Goal: Task Accomplishment & Management: Manage account settings

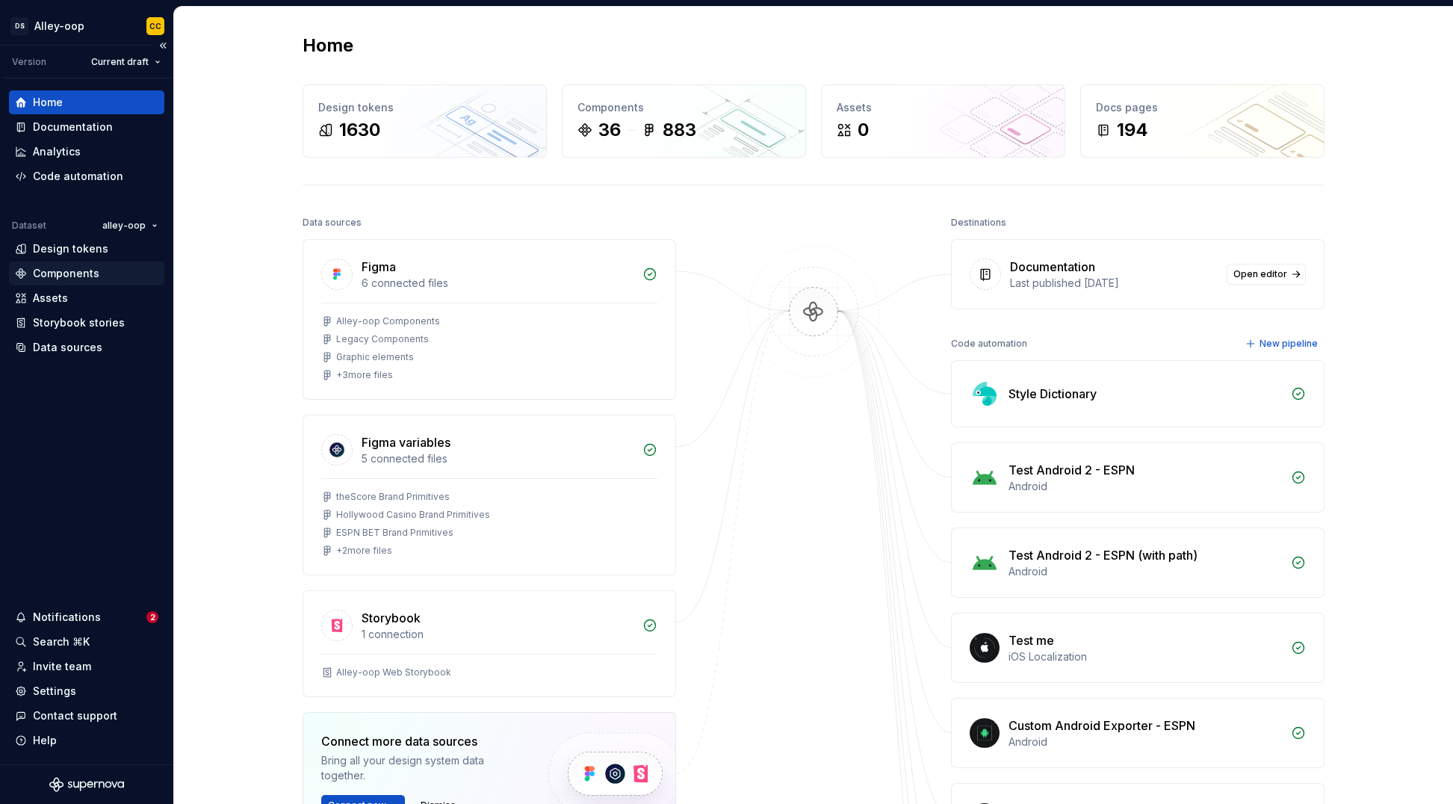
click at [120, 269] on div "Components" at bounding box center [86, 273] width 143 height 15
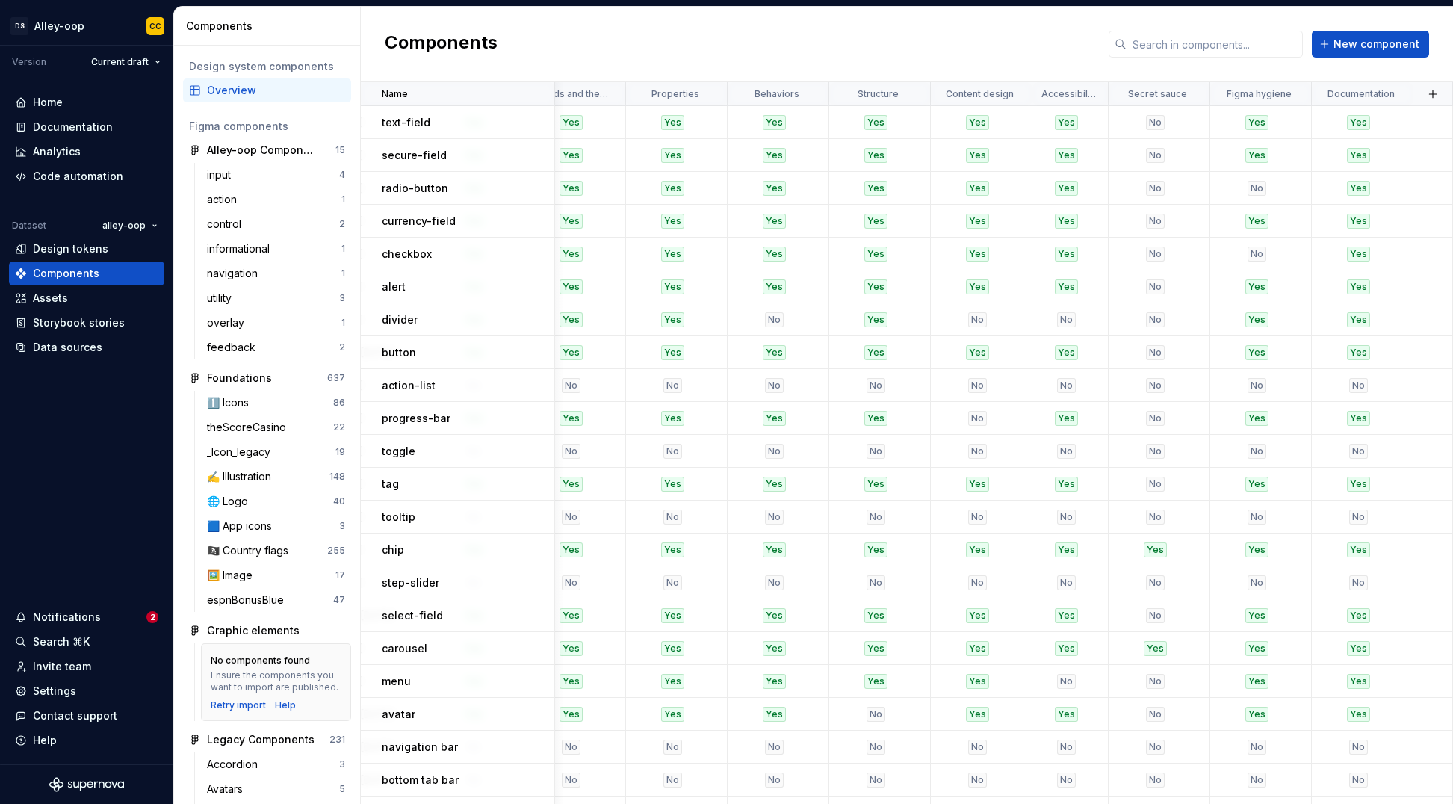
scroll to position [0, 1291]
click at [850, 94] on button "button" at bounding box center [1433, 94] width 21 height 21
click at [850, 113] on span "New custom property" at bounding box center [1346, 123] width 172 height 24
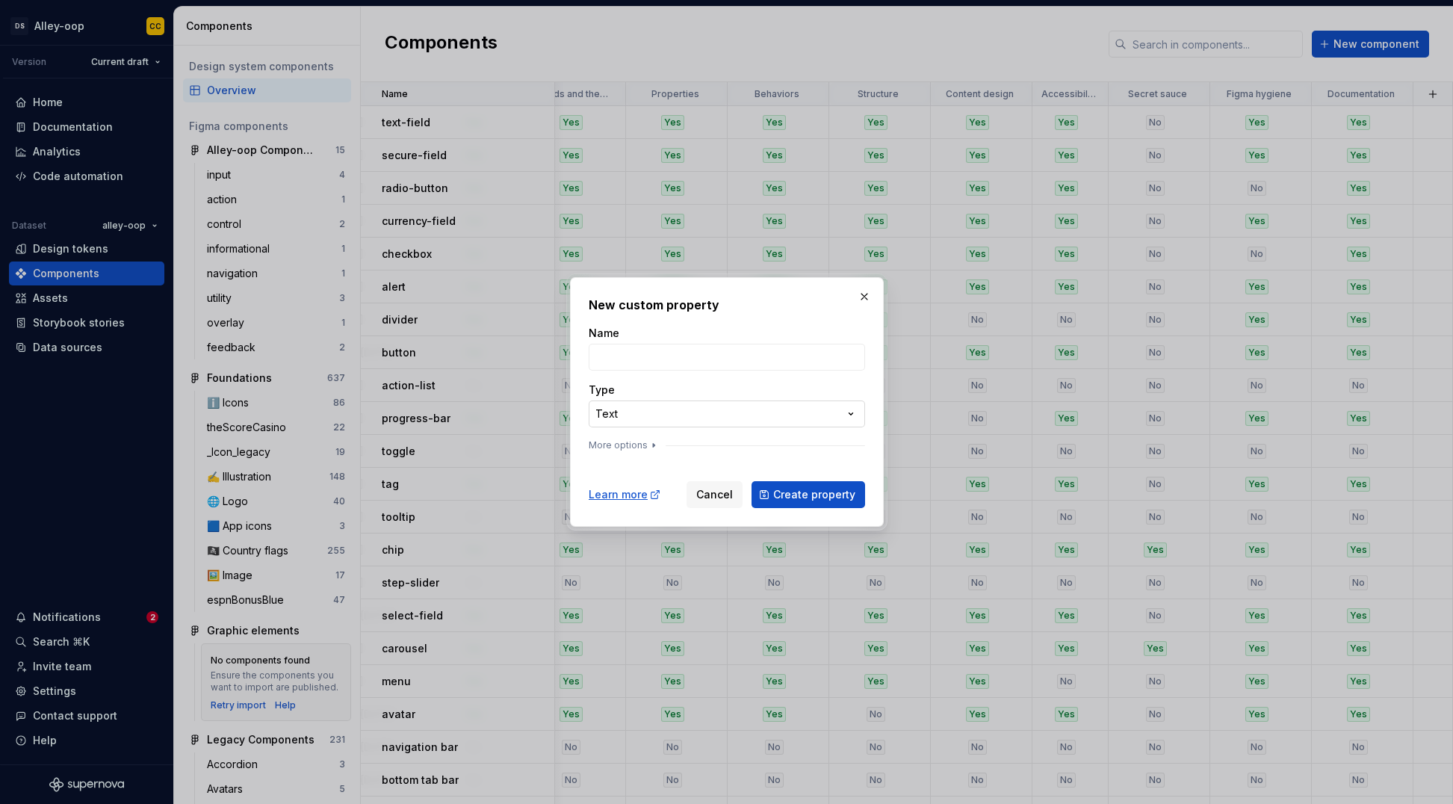
click at [694, 415] on div "**********" at bounding box center [726, 402] width 1453 height 804
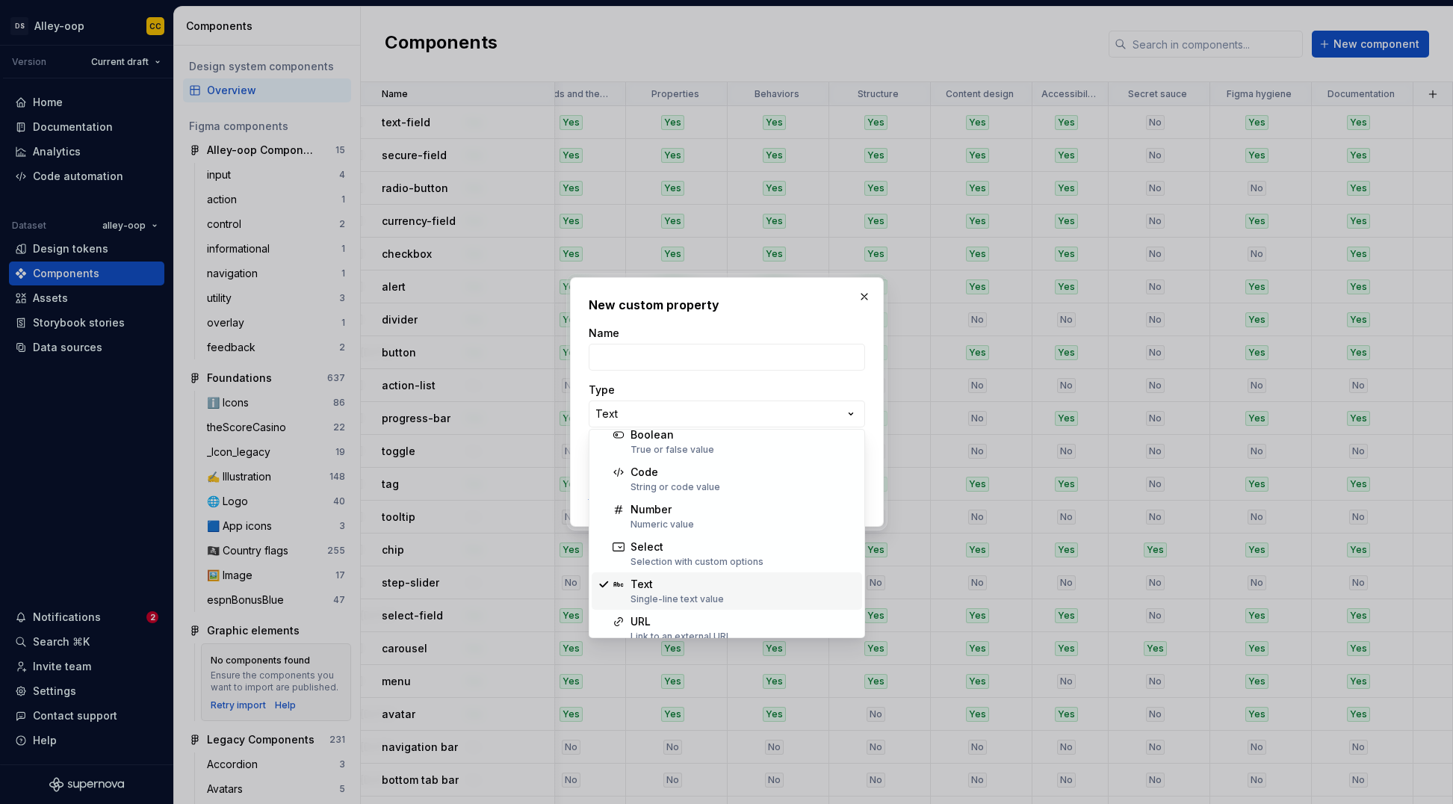
scroll to position [0, 0]
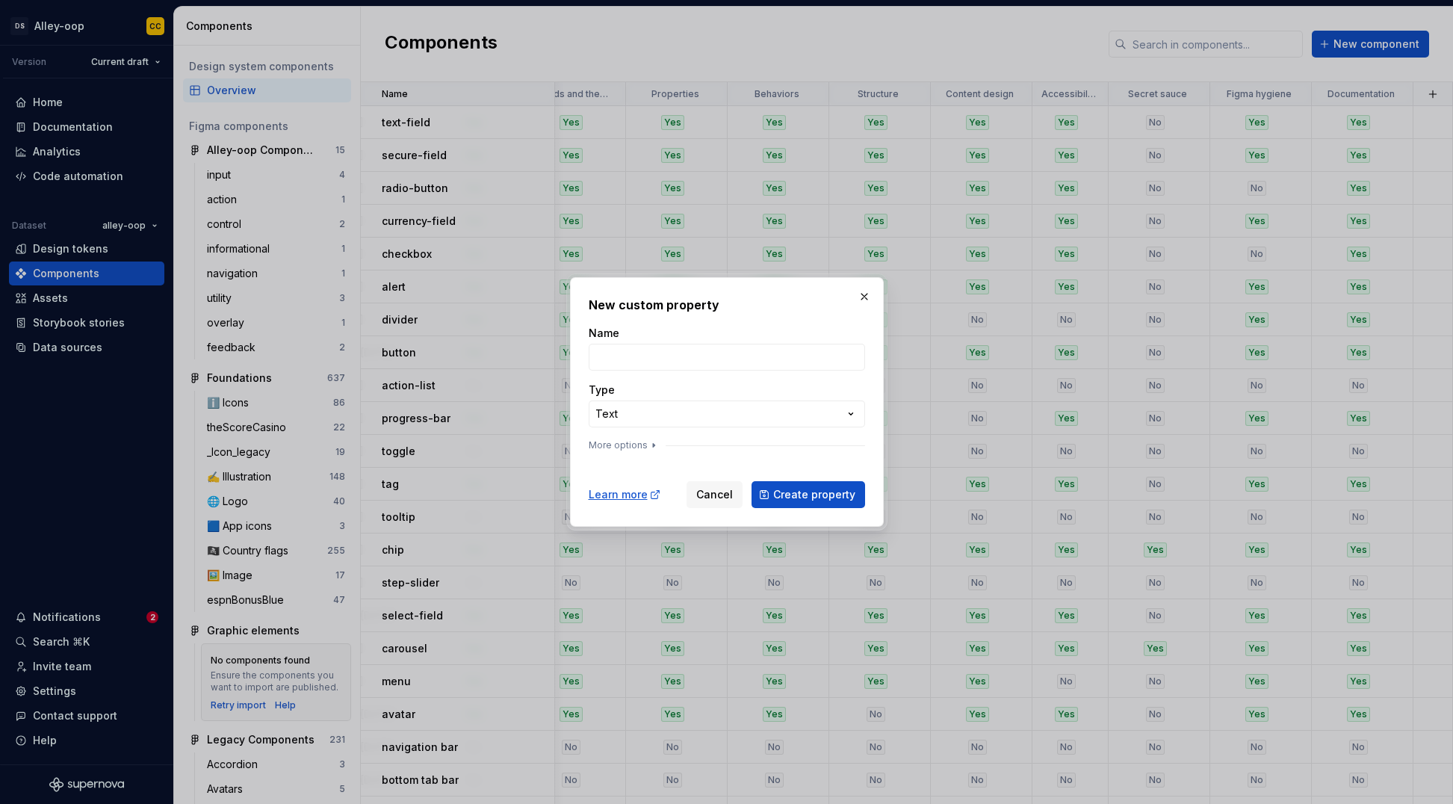
click at [722, 354] on div "**********" at bounding box center [726, 402] width 1453 height 804
click at [722, 354] on input "Name" at bounding box center [727, 357] width 276 height 27
type input "a"
type input "Alternate Names"
click at [633, 445] on button "More options" at bounding box center [624, 445] width 71 height 12
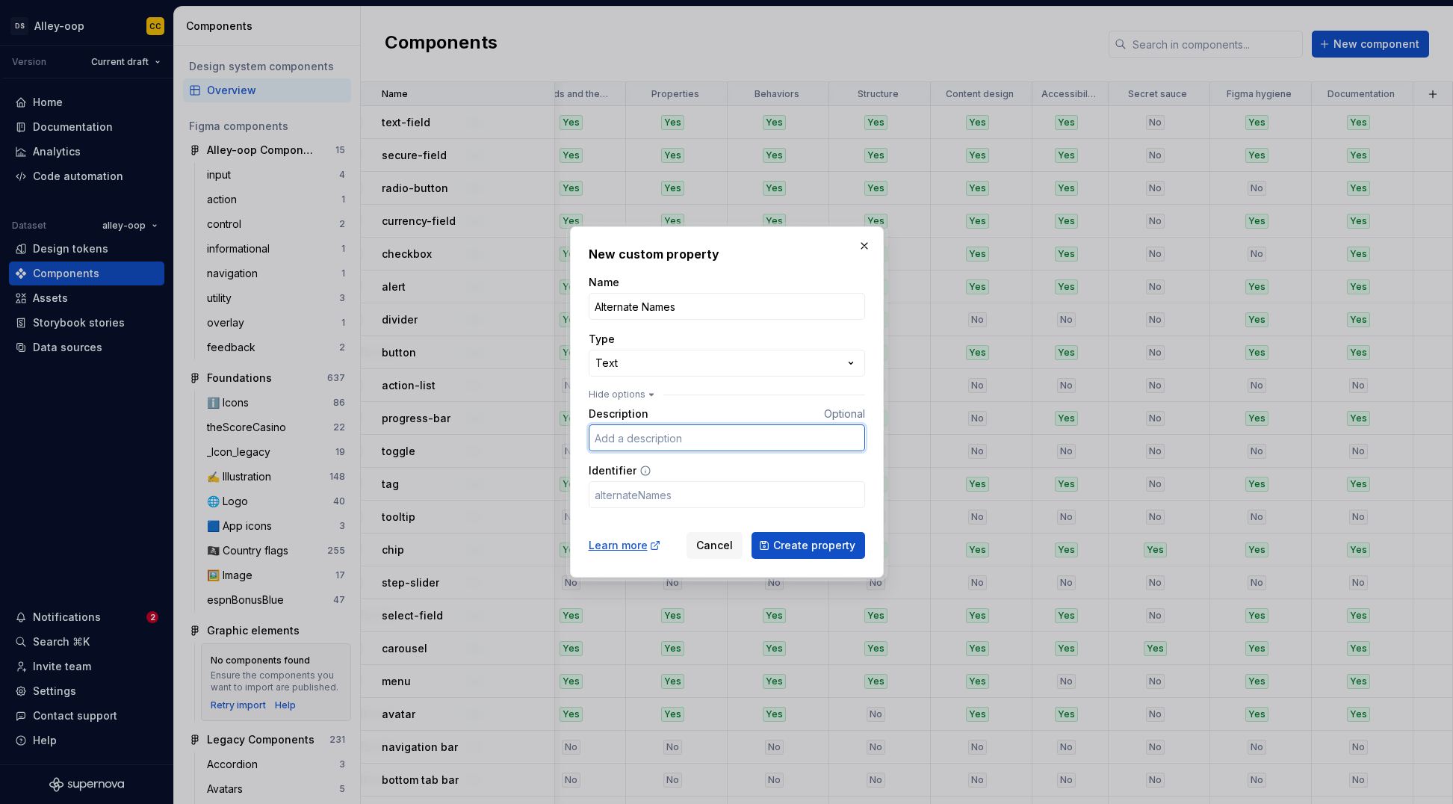
click at [749, 446] on input "Description" at bounding box center [727, 437] width 276 height 27
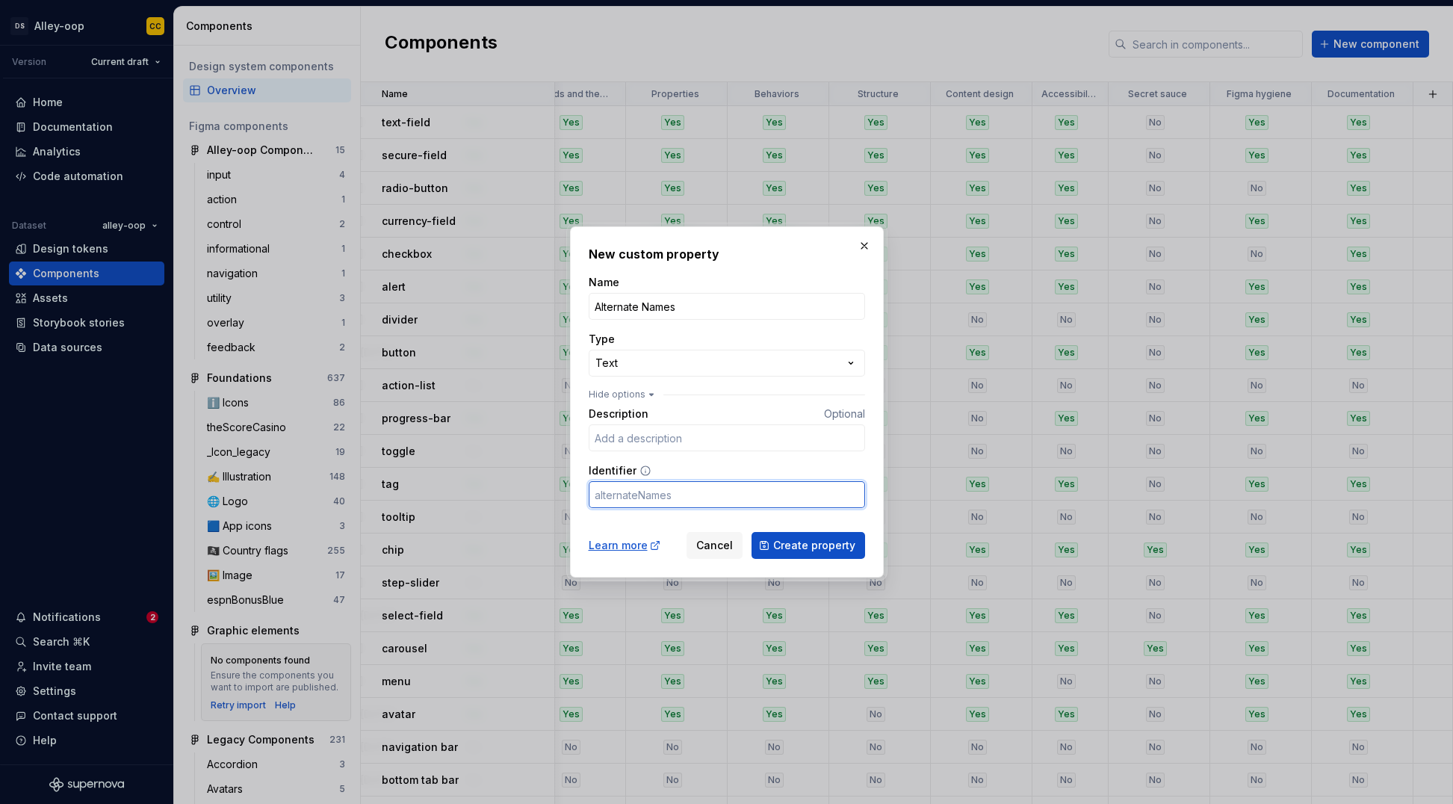
click at [734, 490] on input "Identifier" at bounding box center [727, 494] width 276 height 27
click at [732, 378] on div "**********" at bounding box center [727, 391] width 276 height 233
click at [734, 372] on div "**********" at bounding box center [726, 402] width 1453 height 804
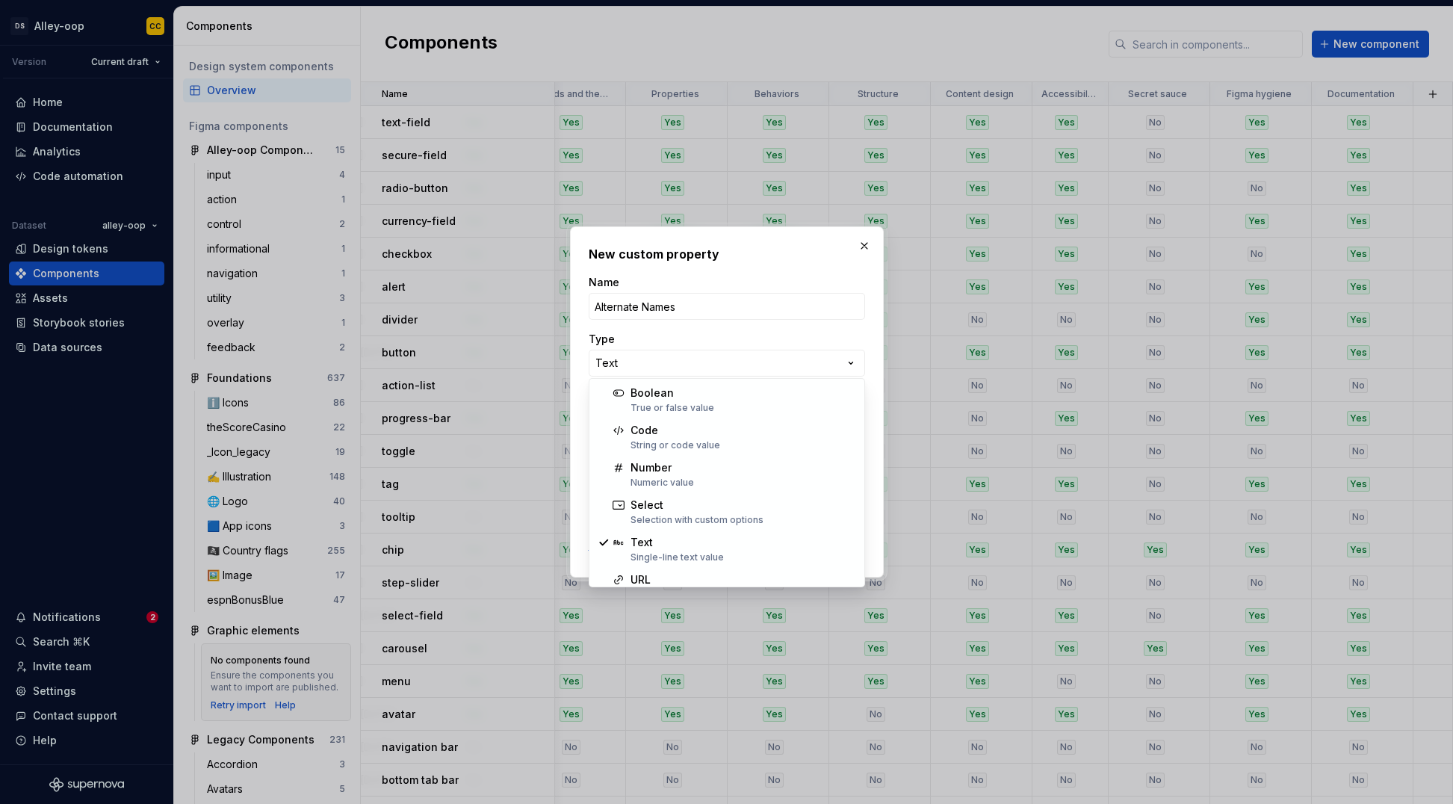
select select "*******"
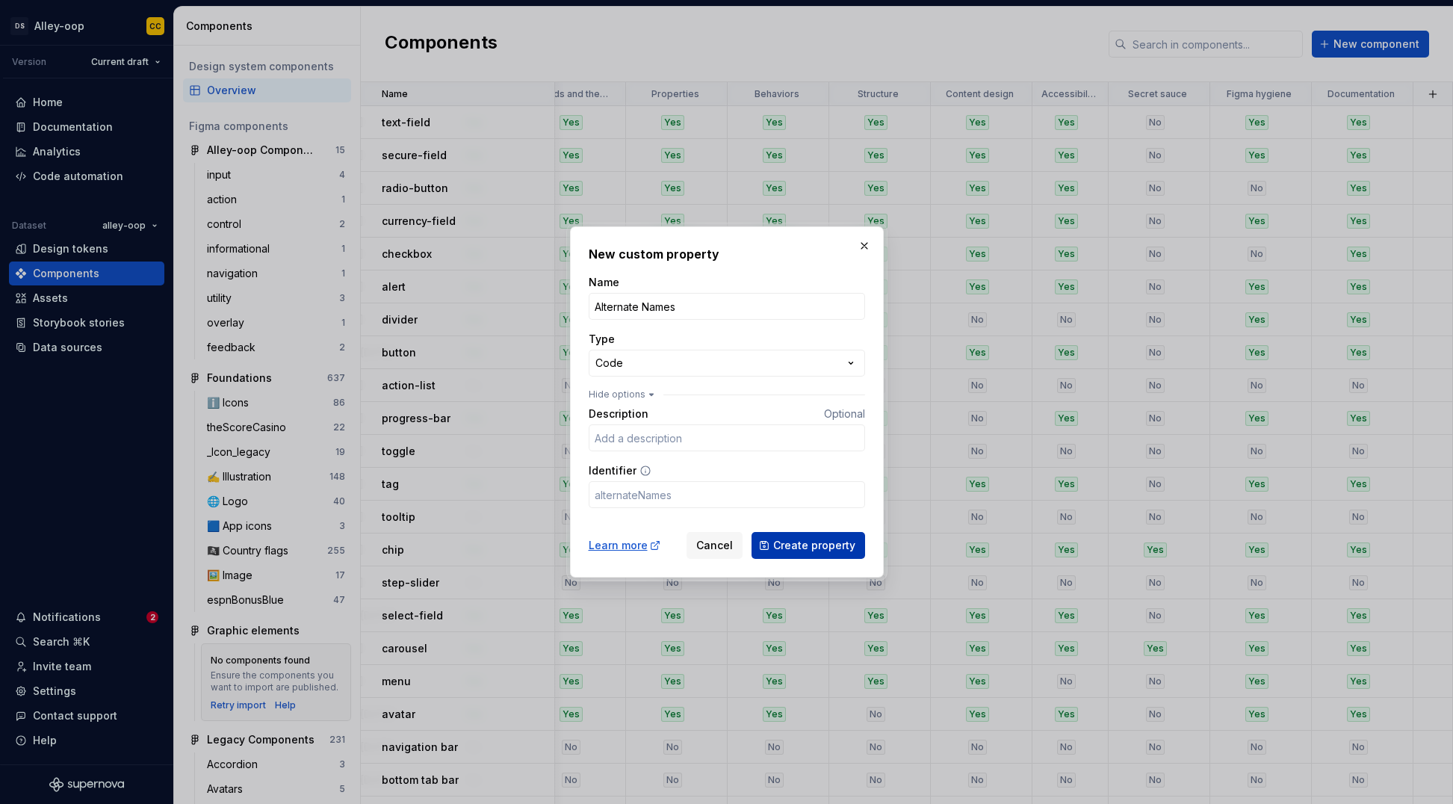
click at [811, 548] on span "Create property" at bounding box center [814, 545] width 82 height 15
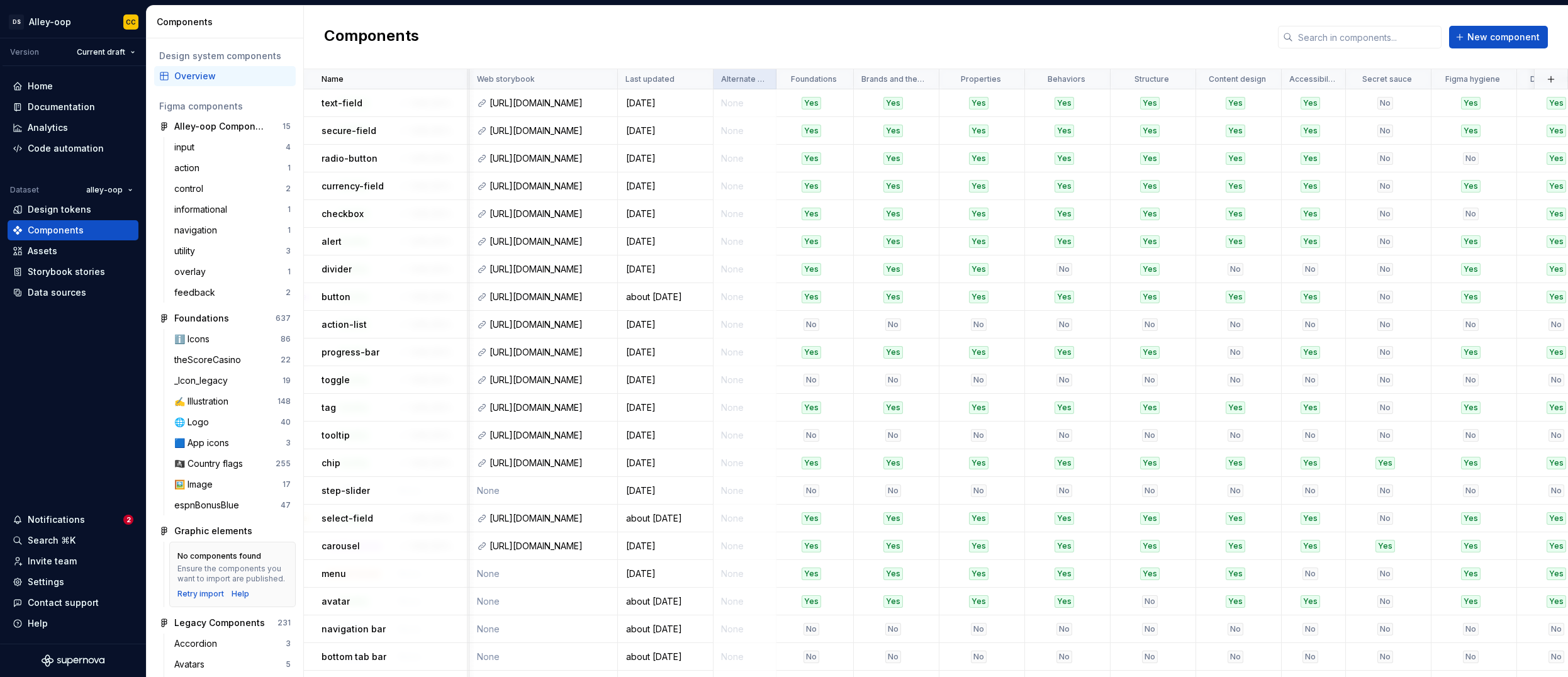
scroll to position [0, 806]
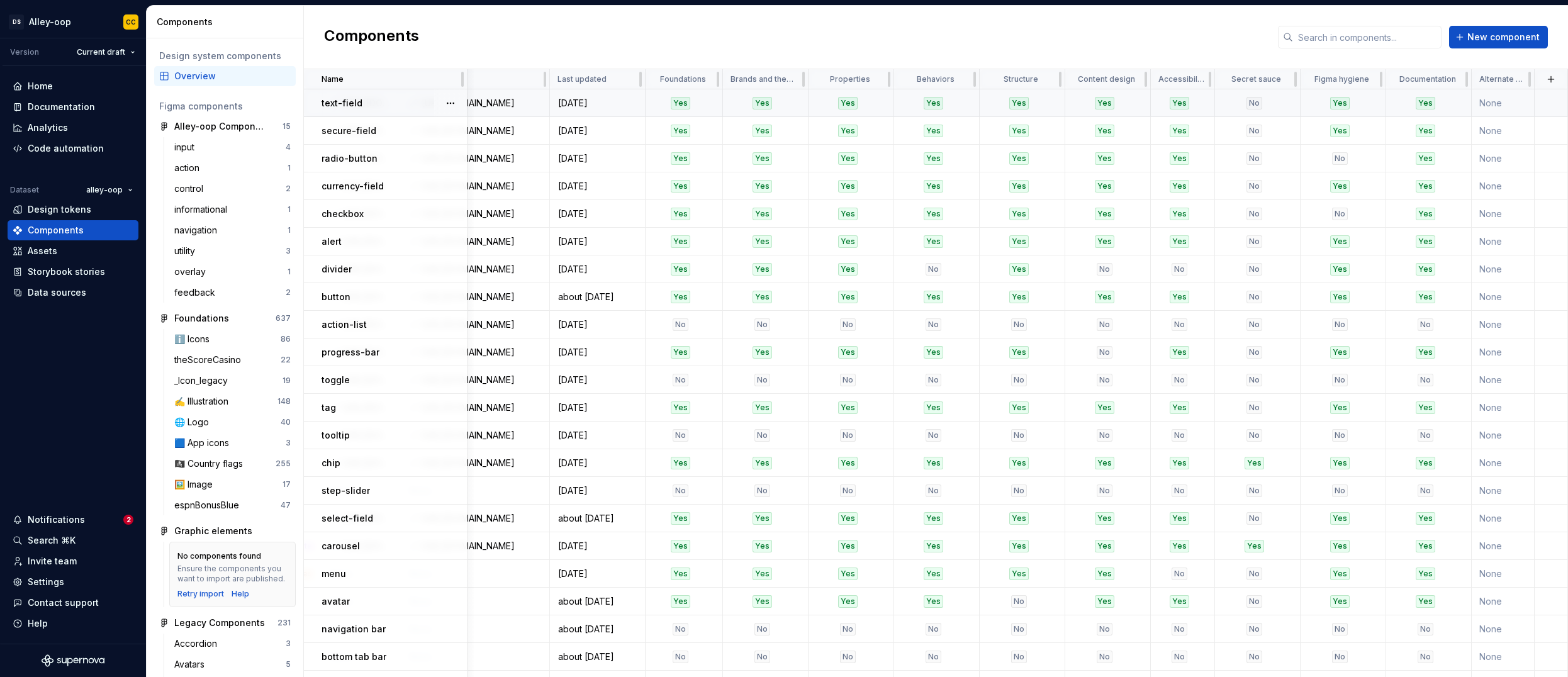
click at [716, 101] on td "None" at bounding box center [1503, 103] width 63 height 28
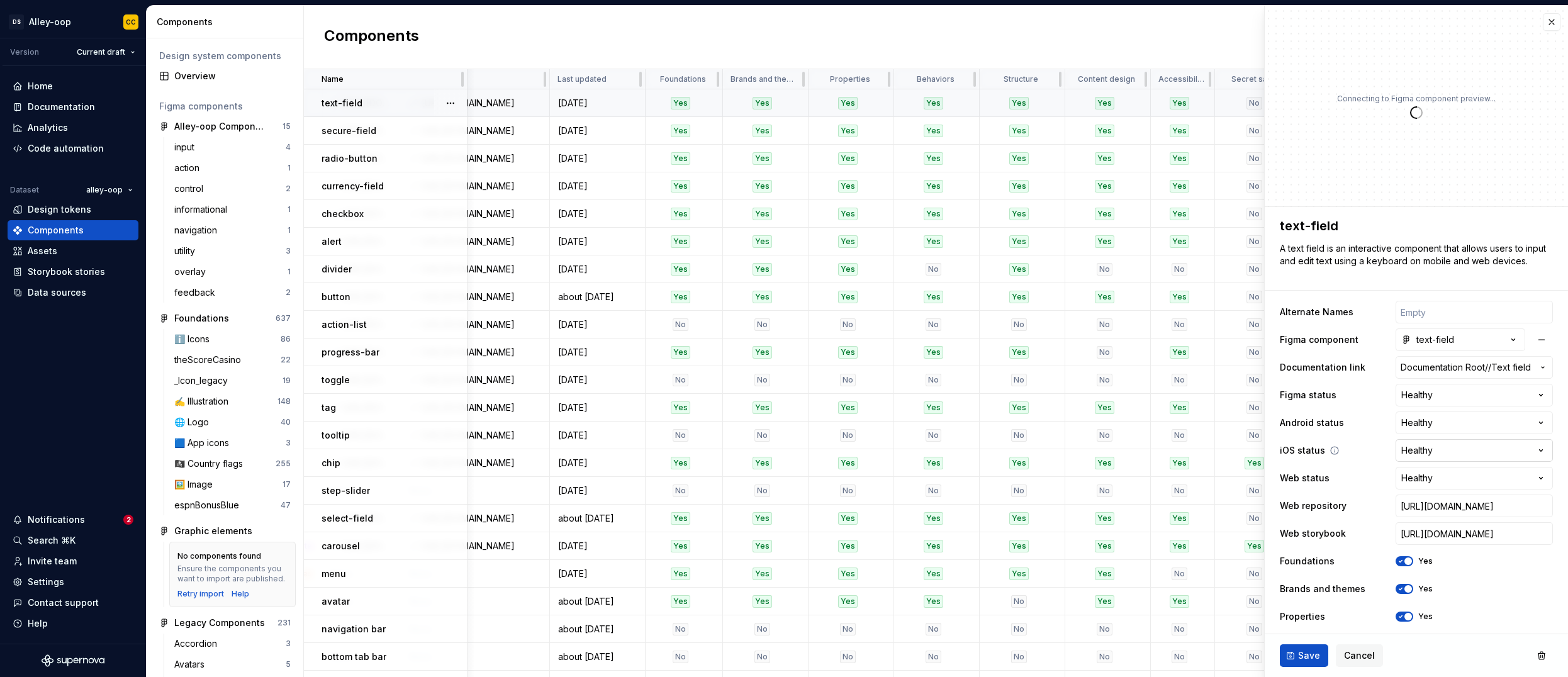
type textarea "*"
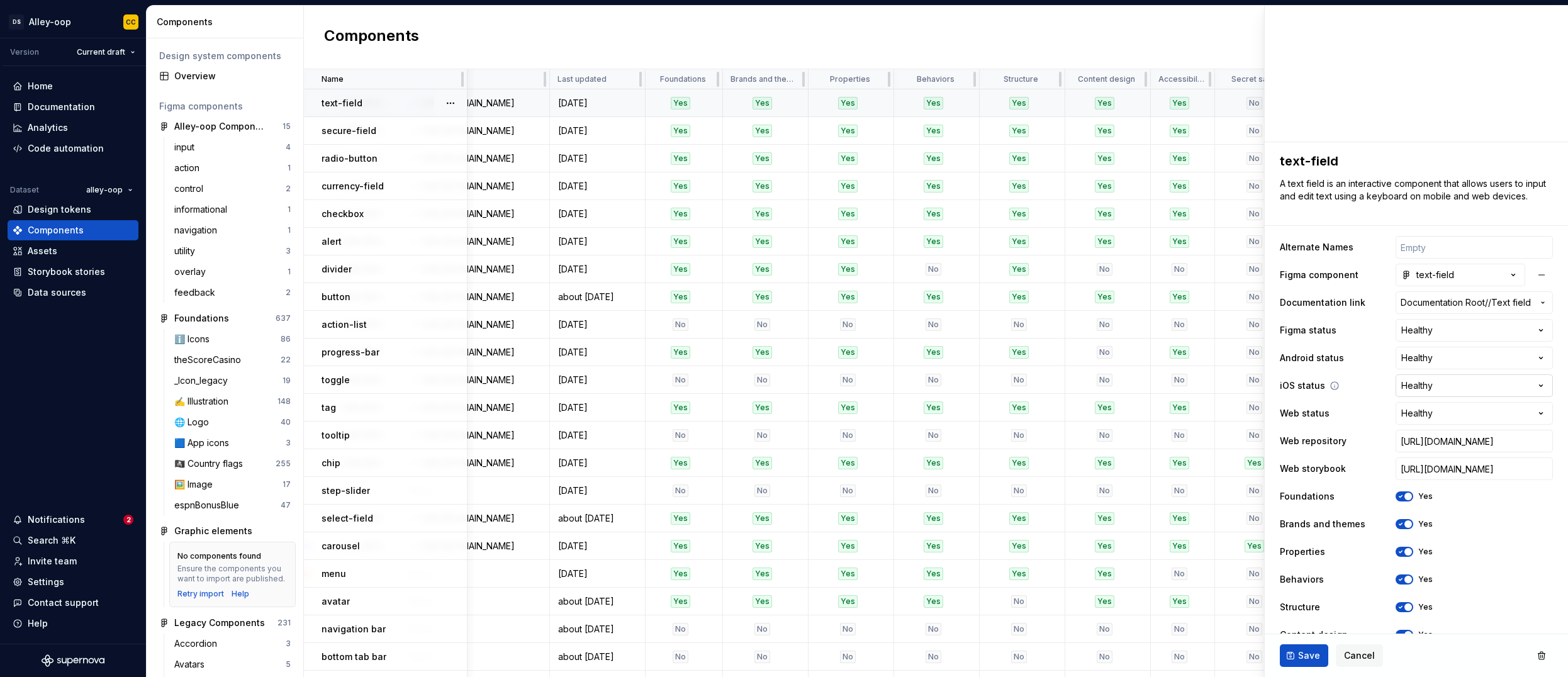
scroll to position [198, 0]
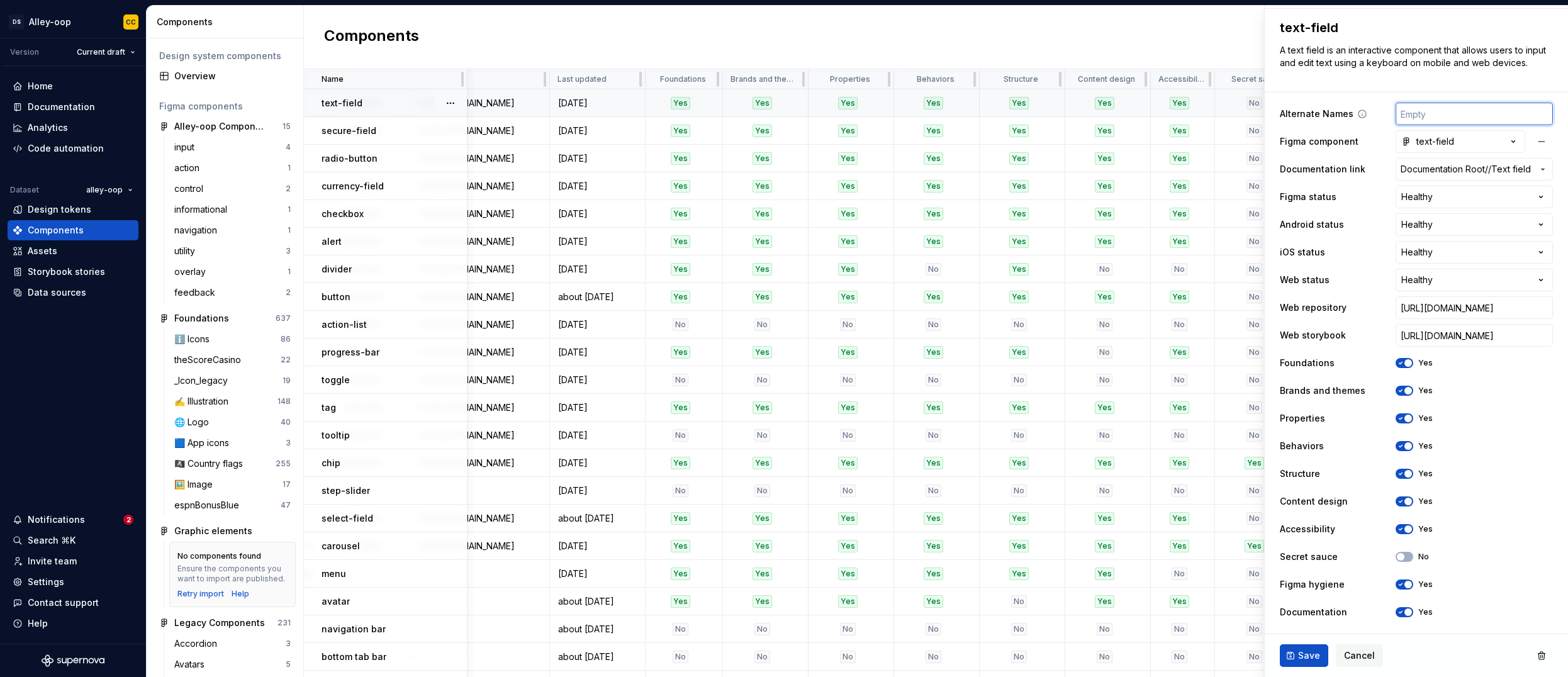
click at [716, 112] on input "text" at bounding box center [1474, 114] width 157 height 23
type input "["
type textarea "*"
type input "[i"
type textarea "*"
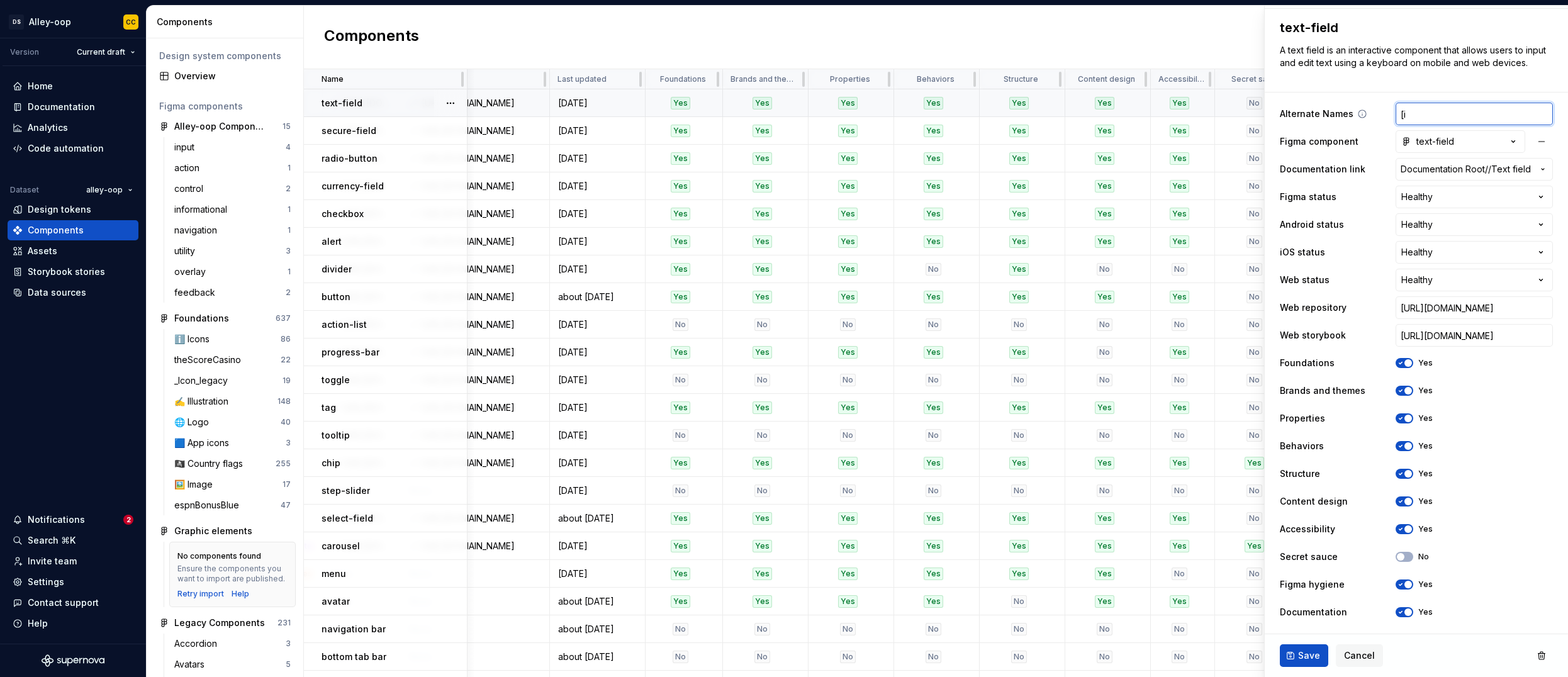
type input "[in"
type textarea "*"
type input "[i"
type textarea "*"
type input "["
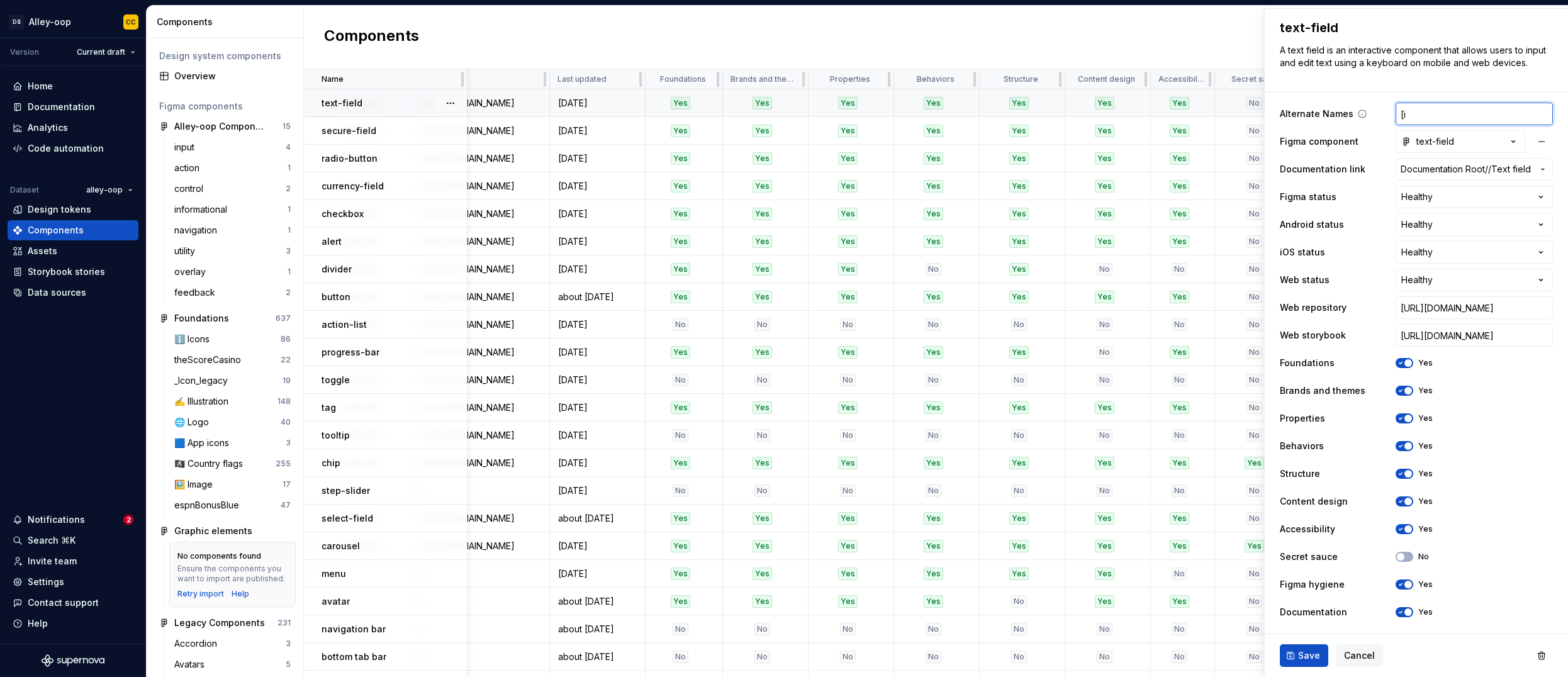
type textarea "*"
type input "['"
type textarea "*"
type input "['I"
type textarea "*"
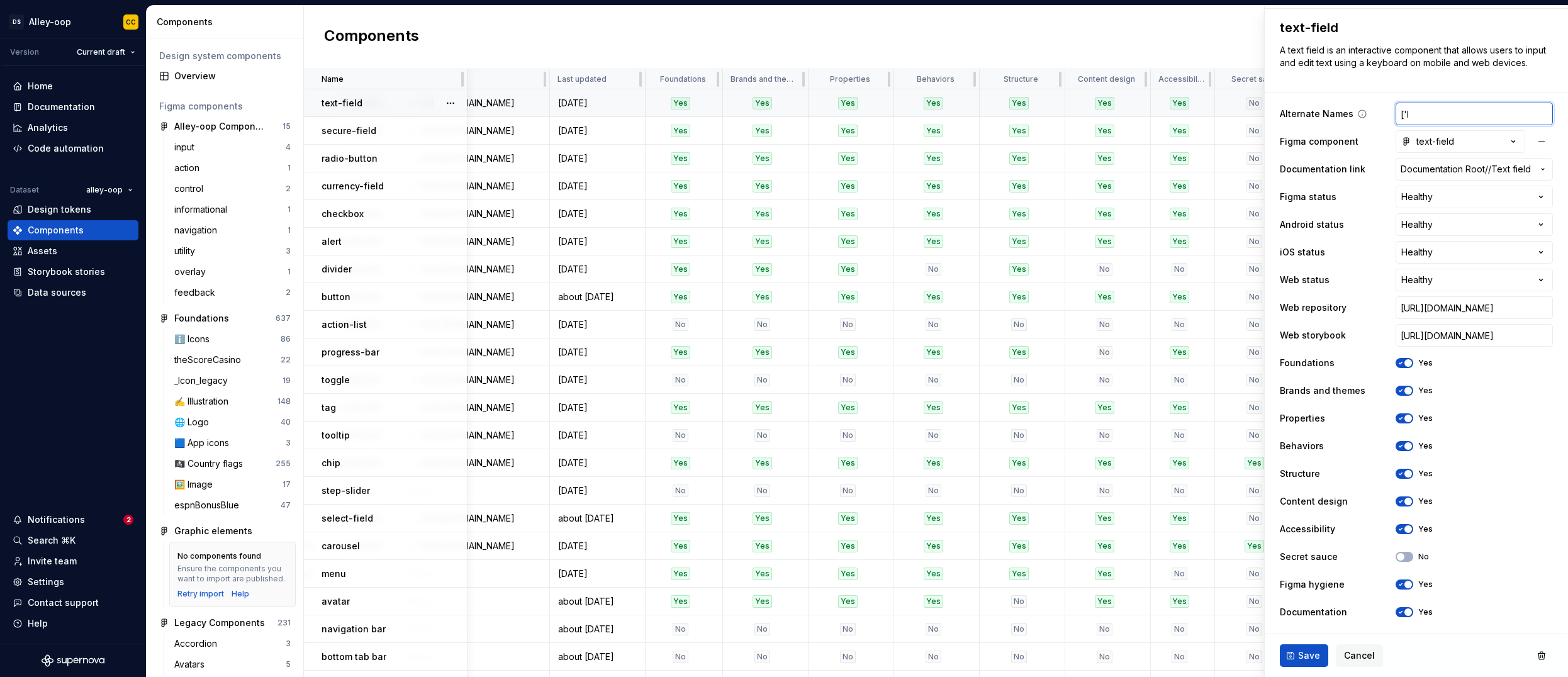
type input "['In"
type textarea "*"
type input "['Inp"
type textarea "*"
type input "['Inpu"
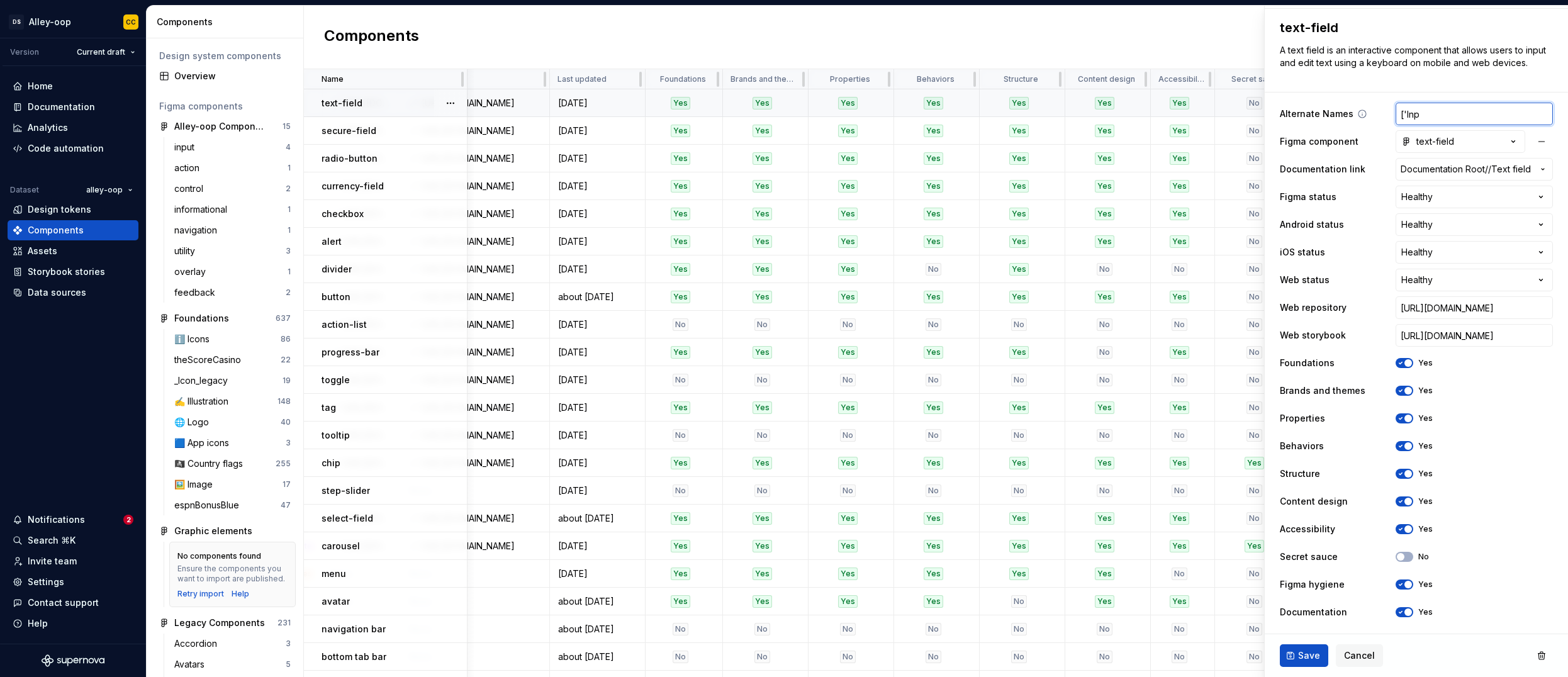
type textarea "*"
type input "['Input"
type textarea "*"
type input "['InputF"
type textarea "*"
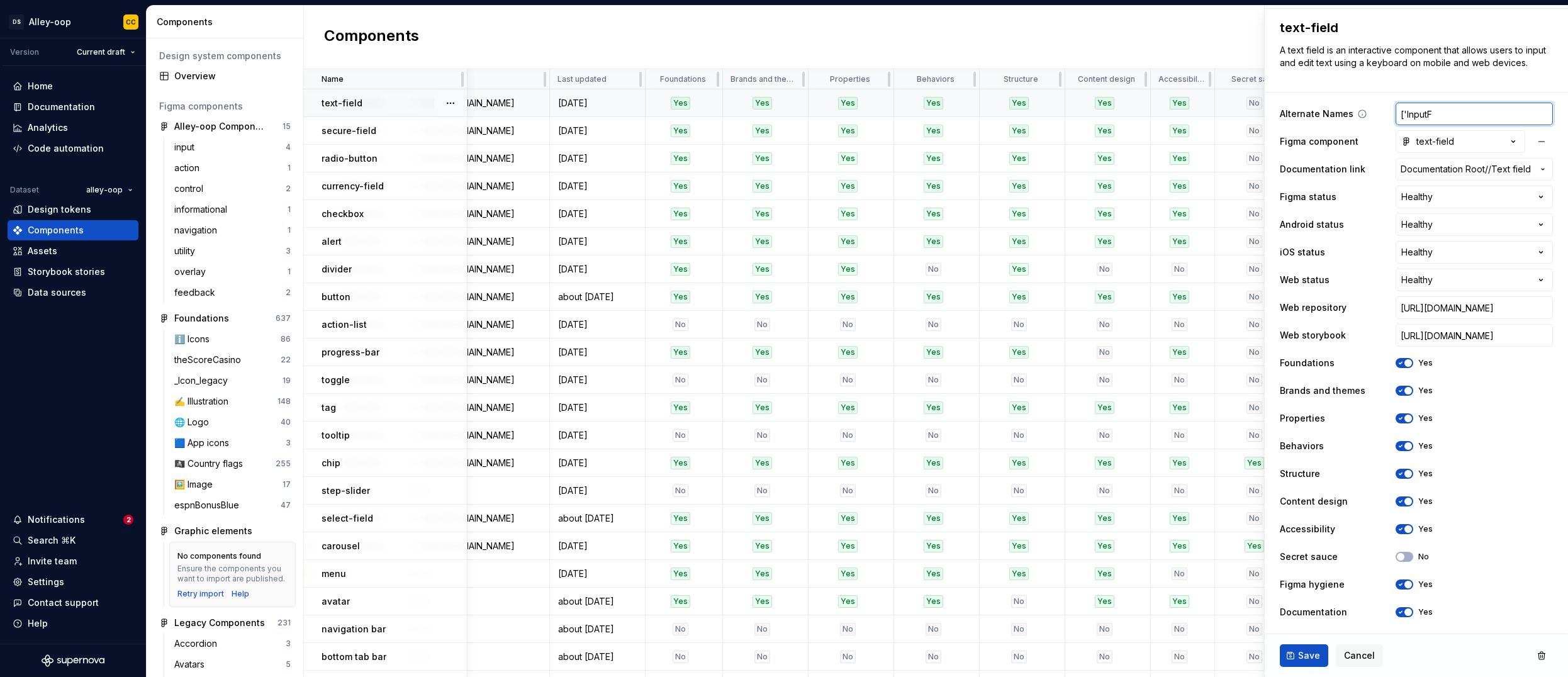
type input "['InputFi"
type textarea "*"
type input "['InputFie"
type textarea "*"
type input "['InputFied;"
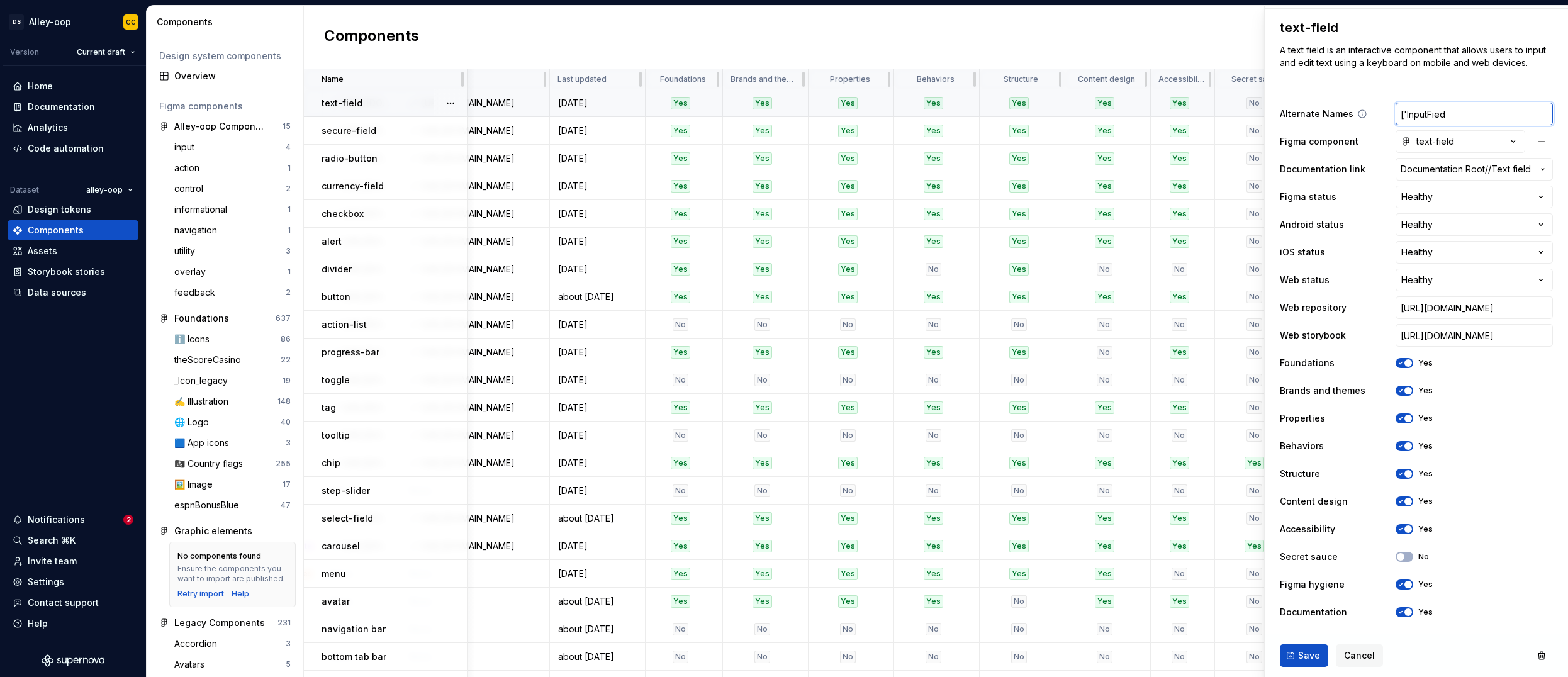
type textarea "*"
type input "['InputFied"
type textarea "*"
type input "['InputFie"
type textarea "*"
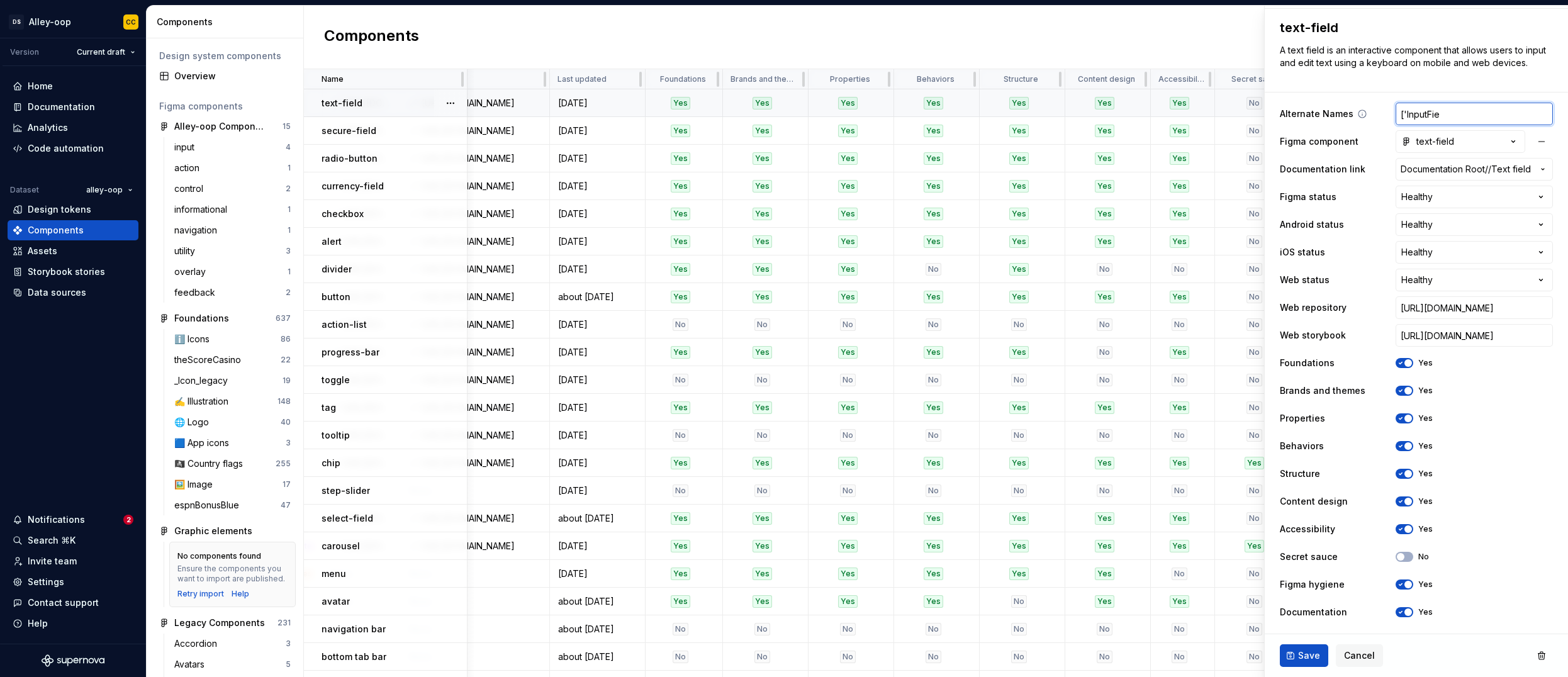
type input "['InputFiel"
type textarea "*"
type input "['InputField"
type textarea "*"
type input "['InputField'"
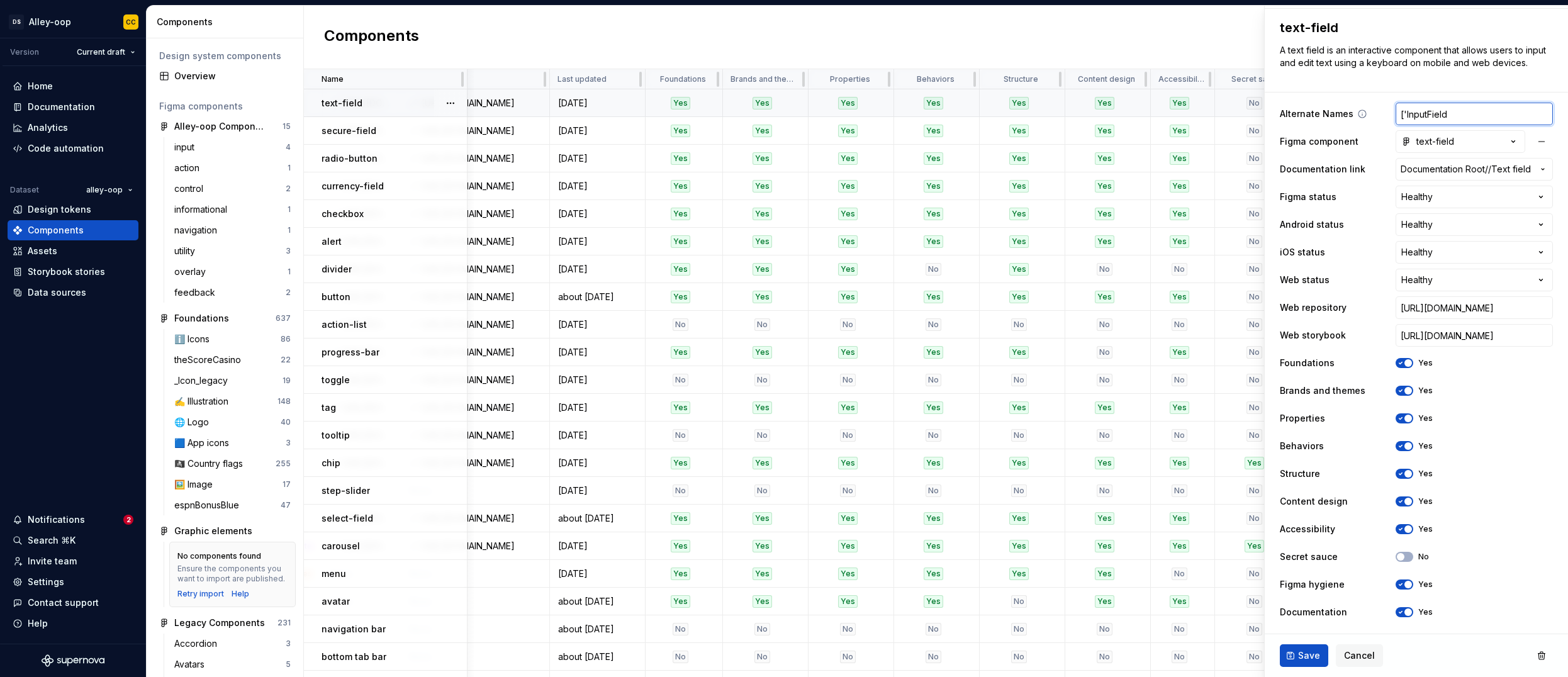
type textarea "*"
type input "['InputField'["
type textarea "*"
type input "['InputField'"
type textarea "*"
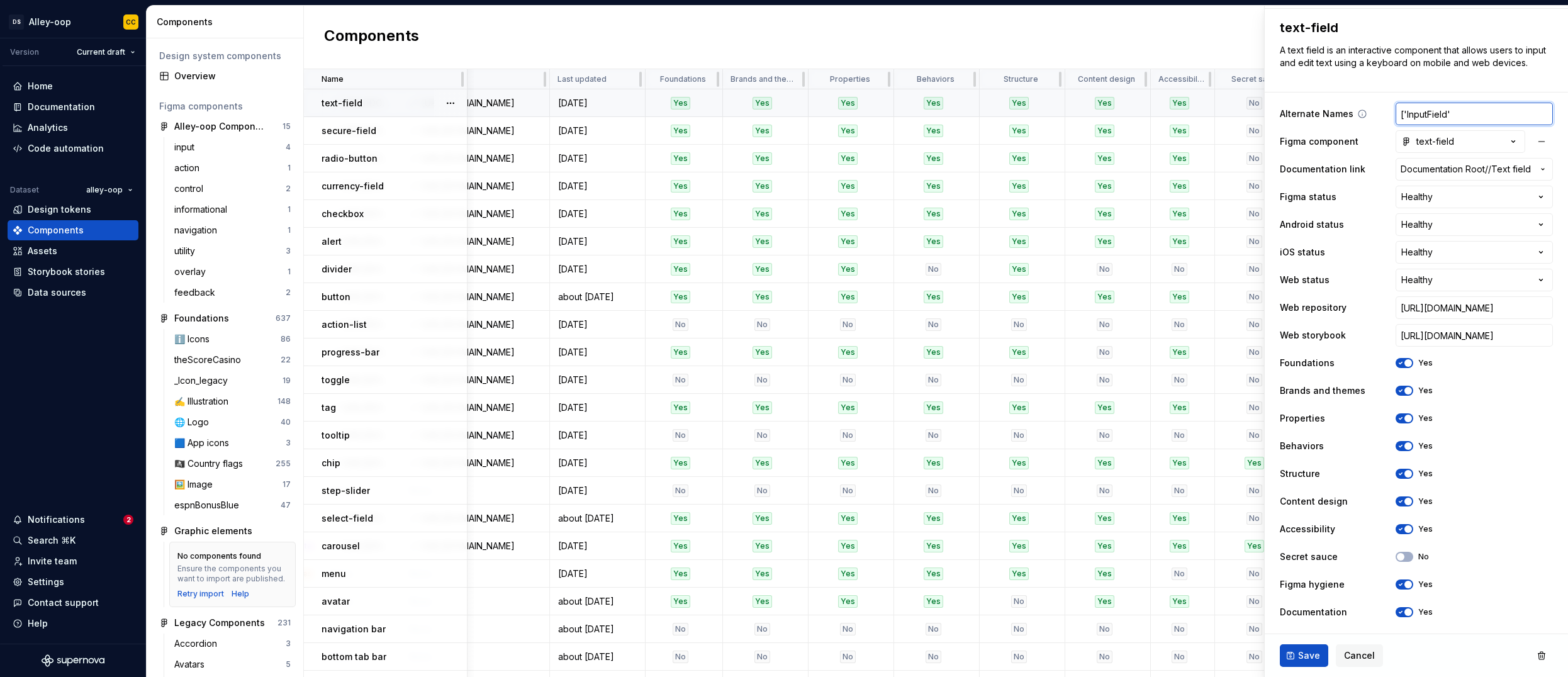
type input "['InputField']"
type textarea "*"
type input "['InputField',]"
type textarea "*"
type input "['InputField', ]"
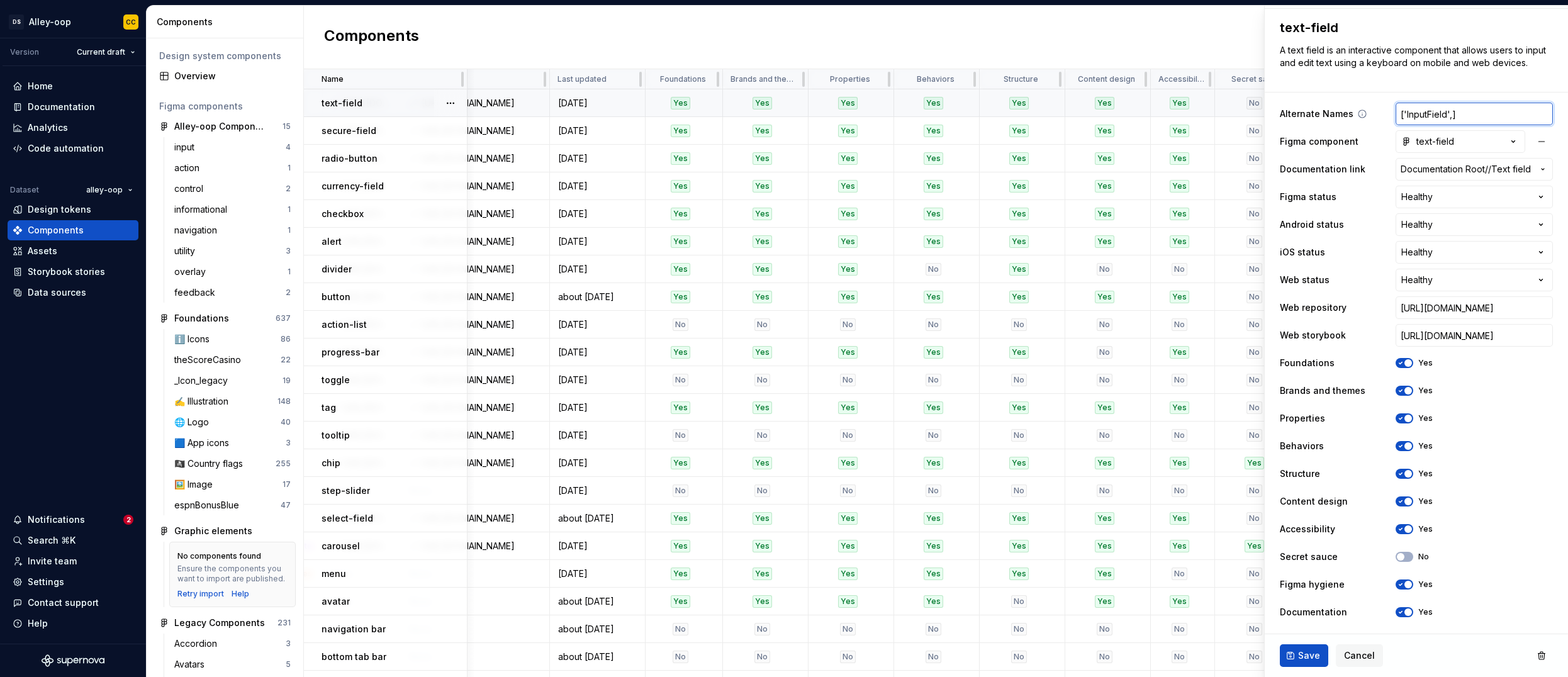
type textarea "*"
type input "['InputField', ]"
type textarea "*"
drag, startPoint x: 1443, startPoint y: 115, endPoint x: 1472, endPoint y: 110, distance: 29.4
click at [716, 115] on input "['InputField', ]" at bounding box center [1474, 114] width 157 height 23
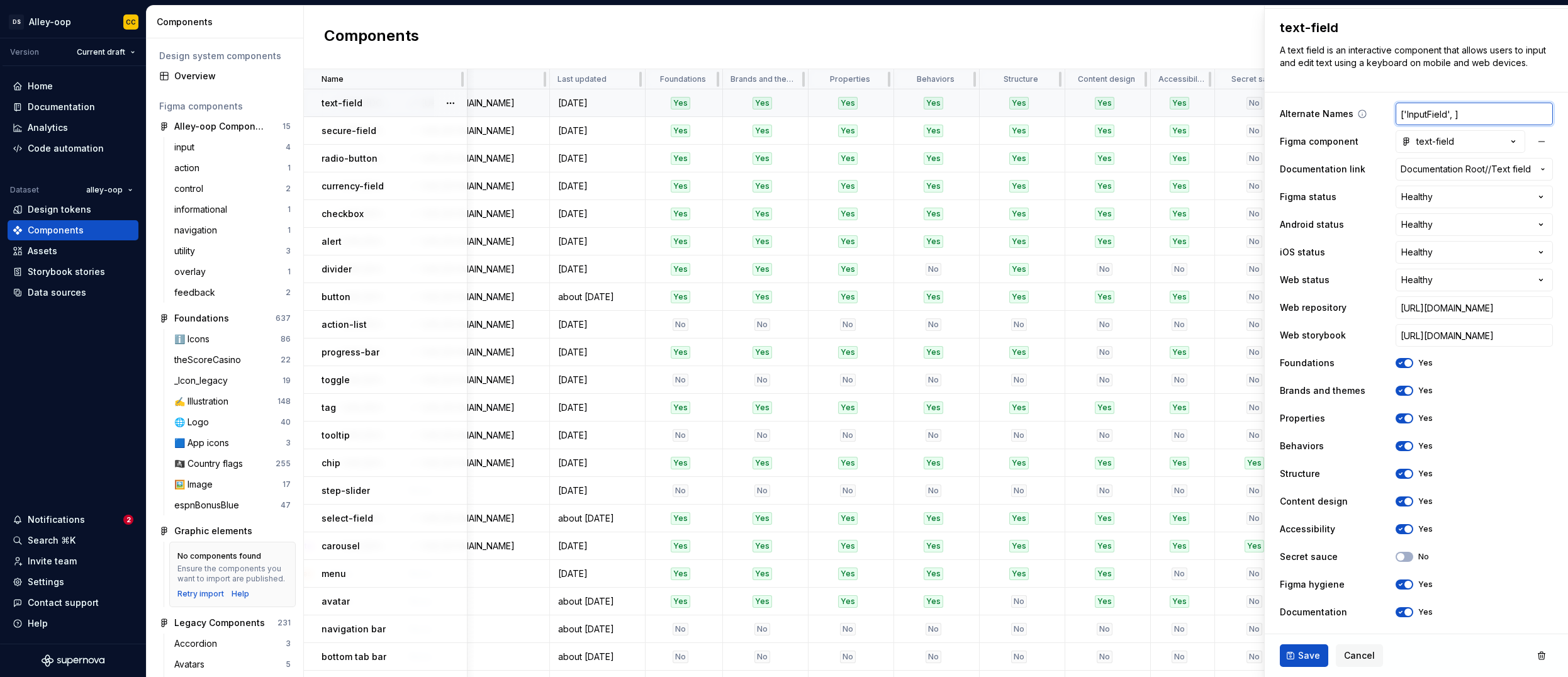
type input "['InputField', ']"
type textarea "*"
type input "['InputField', 'T]"
type textarea "*"
type input "['InputField', 'Te]"
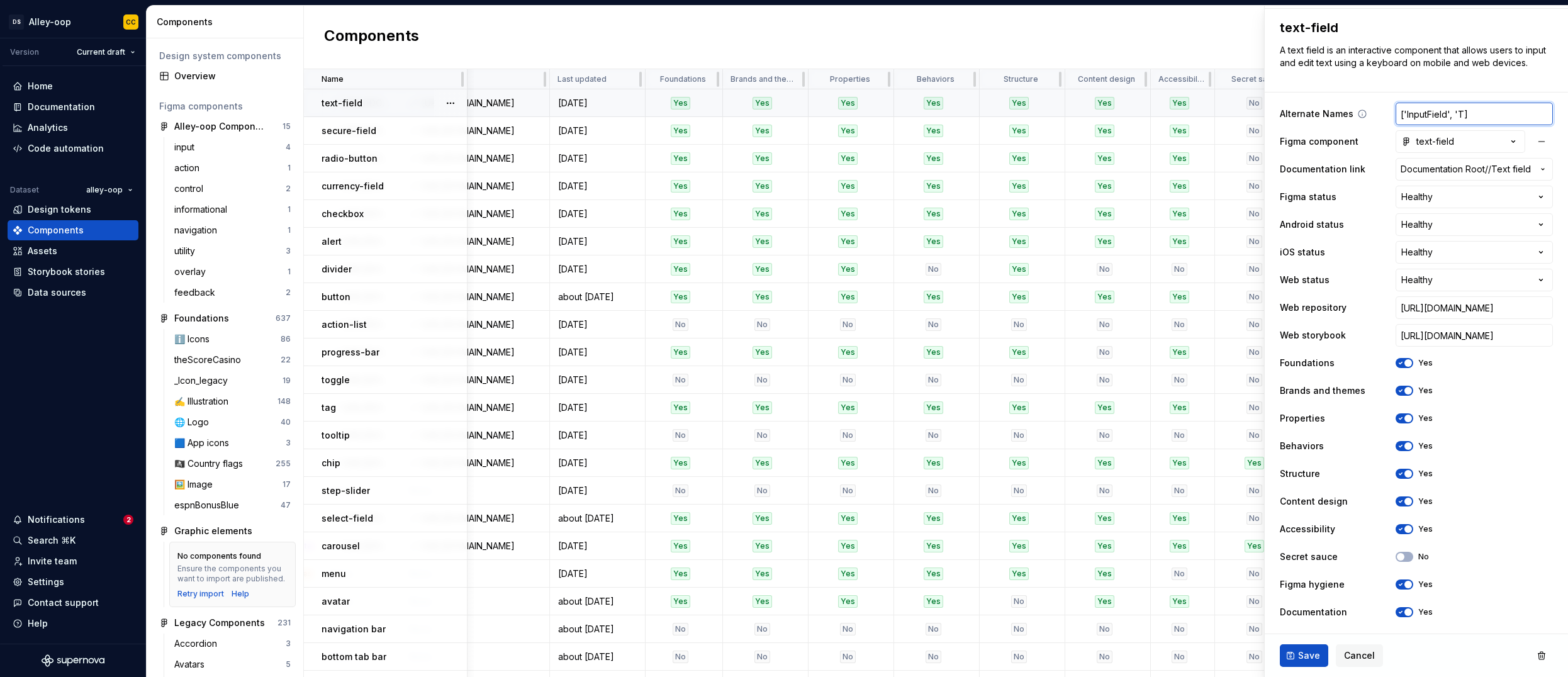
type textarea "*"
type input "['InputField', 'Tex]"
type textarea "*"
type input "['InputField', 'Text]"
type textarea "*"
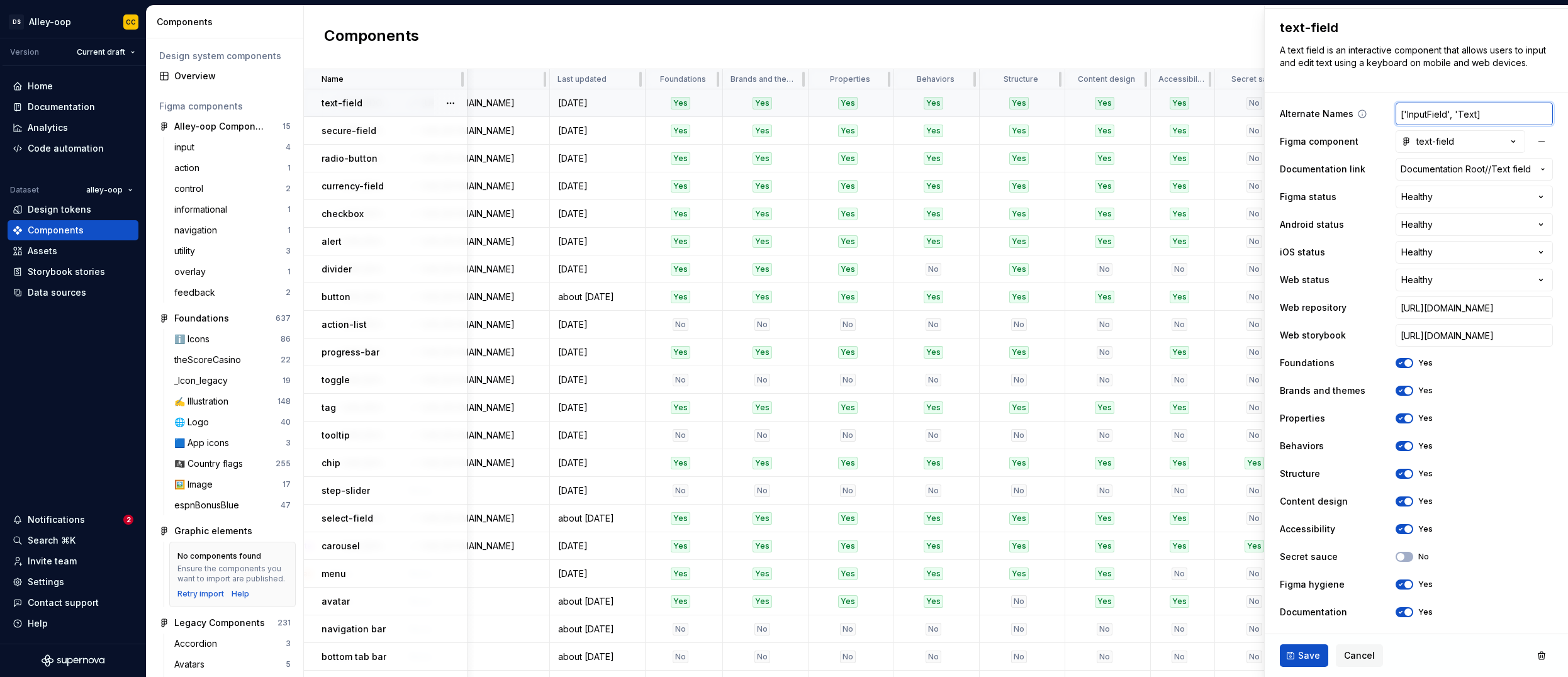
type input "['InputField', 'TextI]"
type textarea "*"
type input "['InputField', 'TextIn]"
type textarea "*"
type input "['InputField', 'TextInp]"
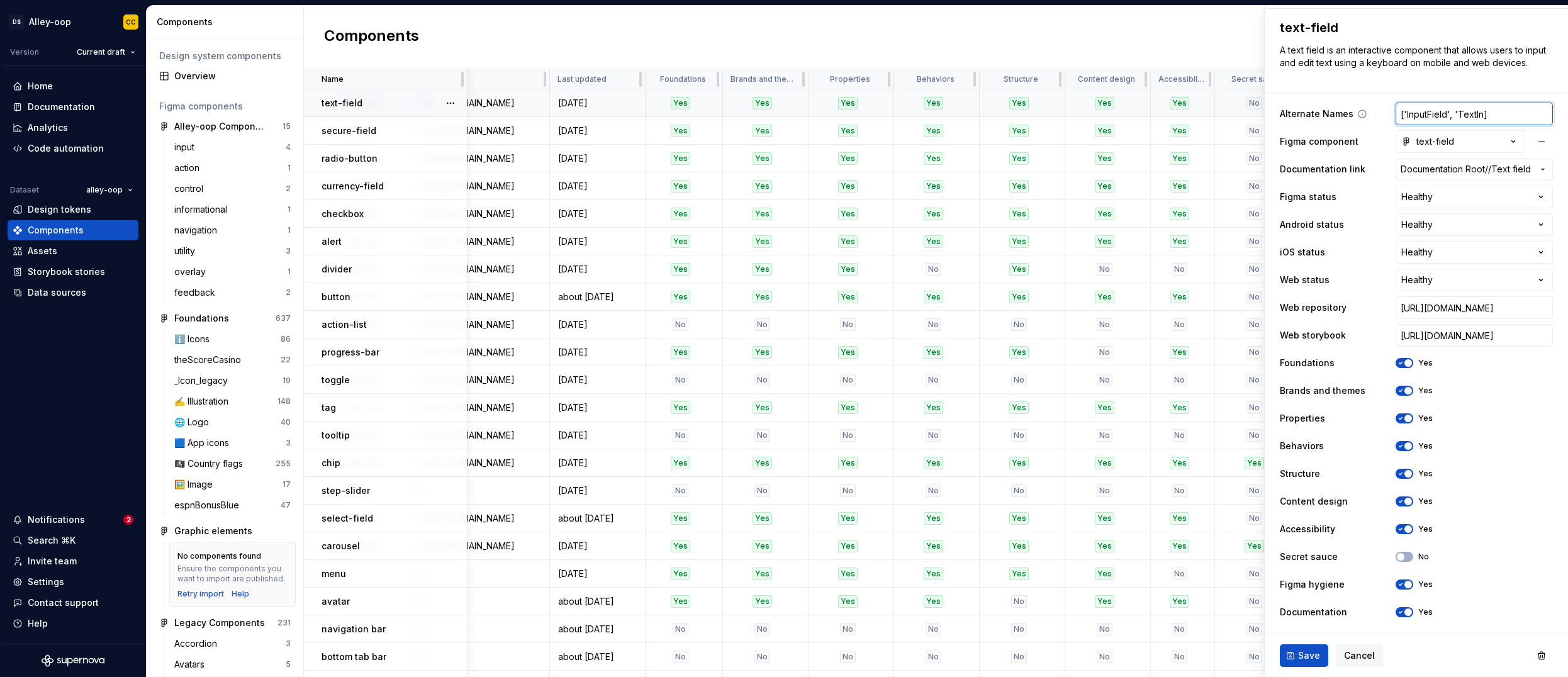
type textarea "*"
type input "['InputField', 'TextInpu]"
type textarea "*"
type input "['InputField', 'TextInput]"
type textarea "*"
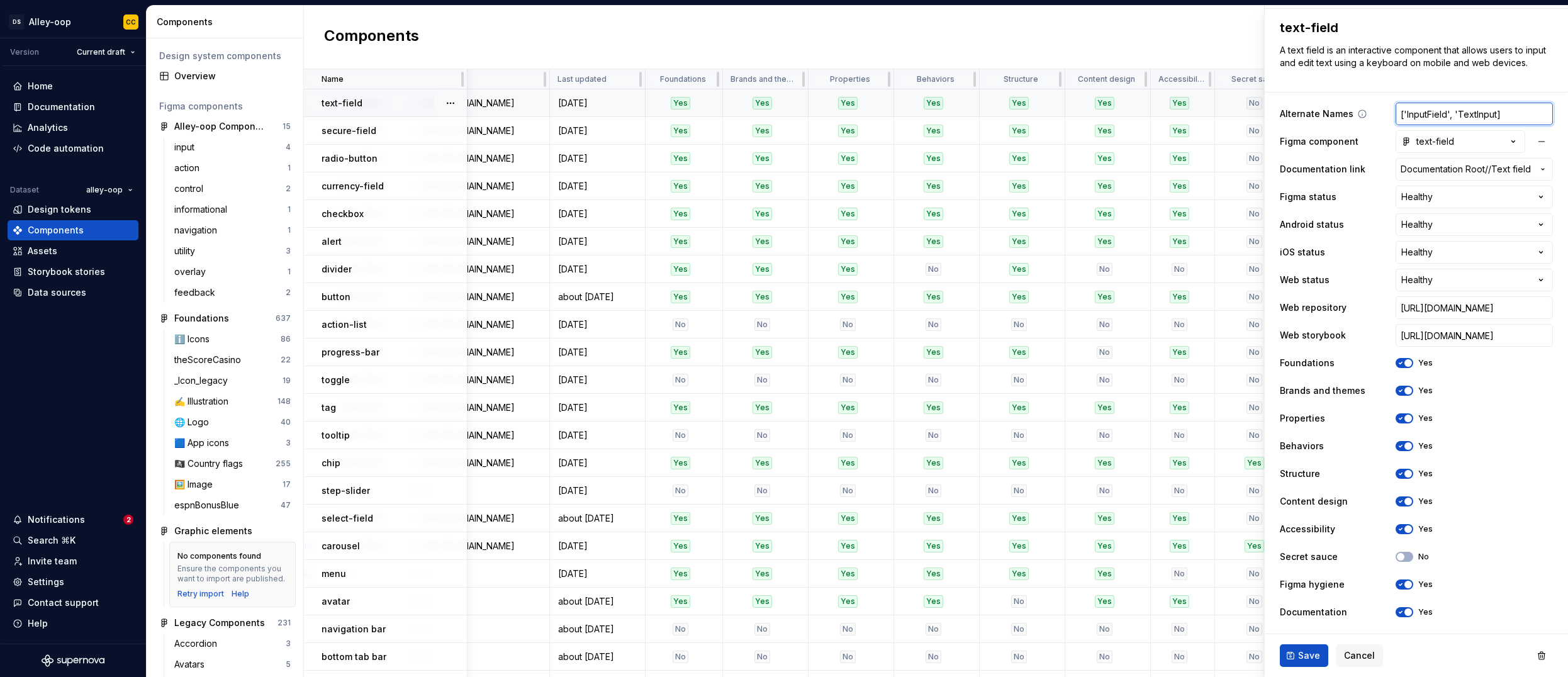
type input "['InputField', 'TextInput']"
type textarea "*"
type input "['InputField', 'TextInput']"
click at [716, 645] on button "Cancel" at bounding box center [1359, 655] width 47 height 23
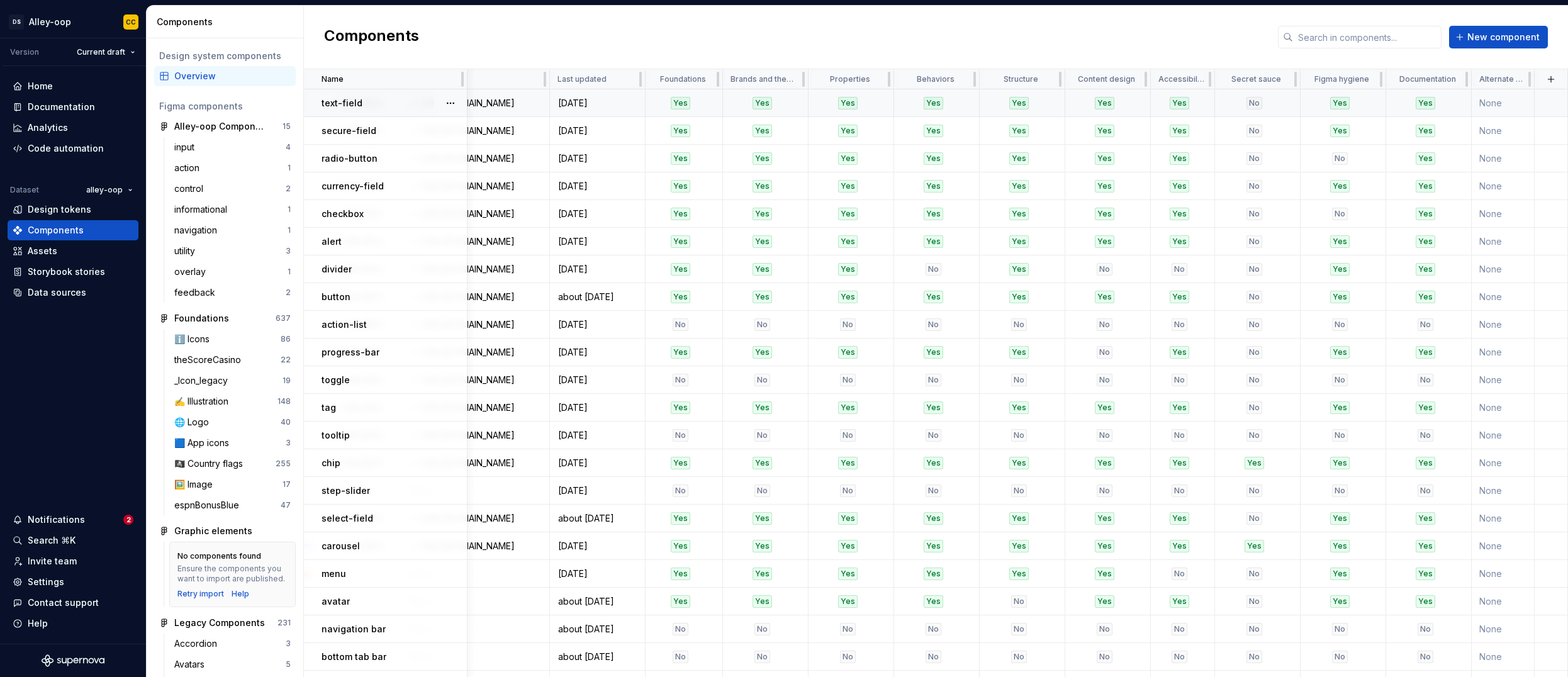
click at [716, 99] on td "None" at bounding box center [1503, 103] width 63 height 28
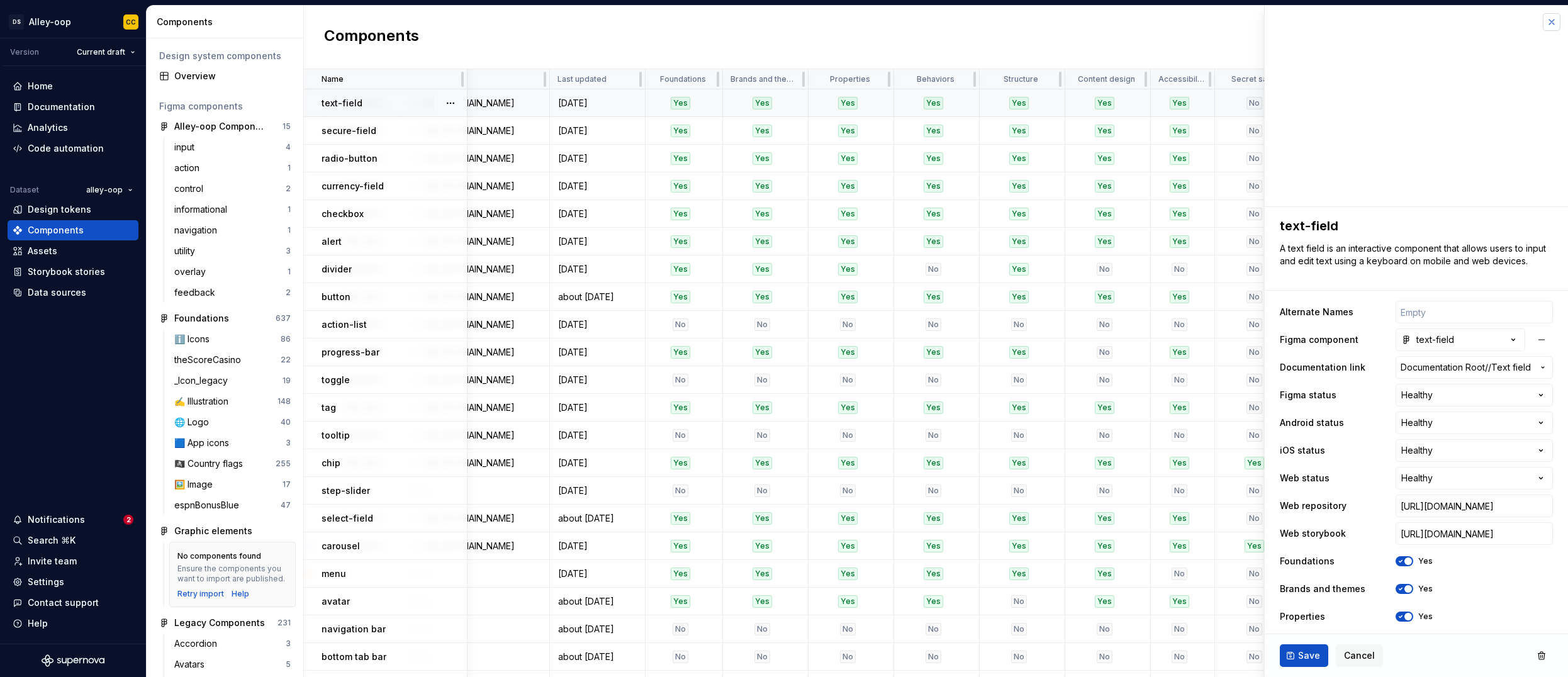
click at [716, 20] on button "button" at bounding box center [1551, 22] width 18 height 18
type textarea "*"
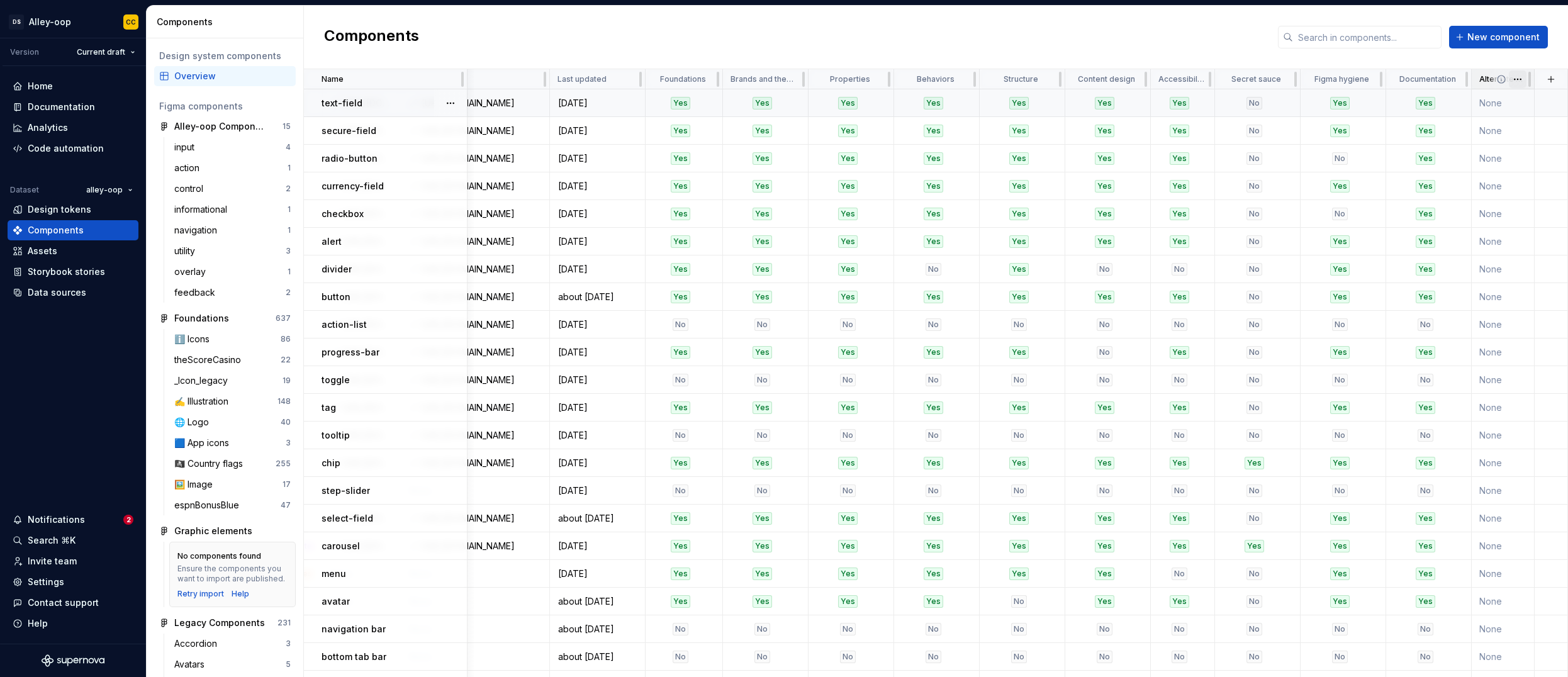
click at [716, 78] on html "[PERSON_NAME]-oop CC Version Current draft Home Documentation Analytics Code au…" at bounding box center [784, 338] width 1568 height 677
click at [716, 99] on span "Edit property" at bounding box center [1518, 104] width 82 height 13
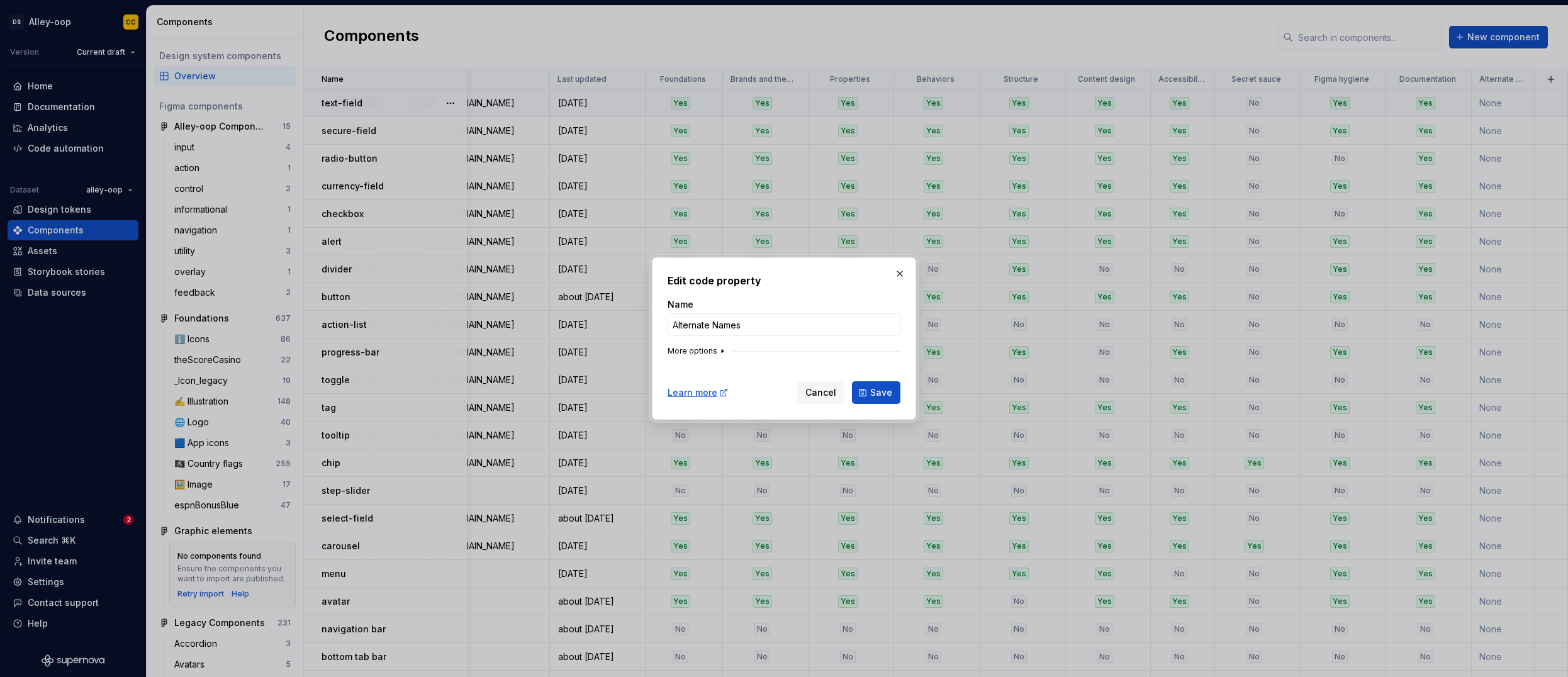
click at [707, 351] on button "More options" at bounding box center [697, 351] width 60 height 10
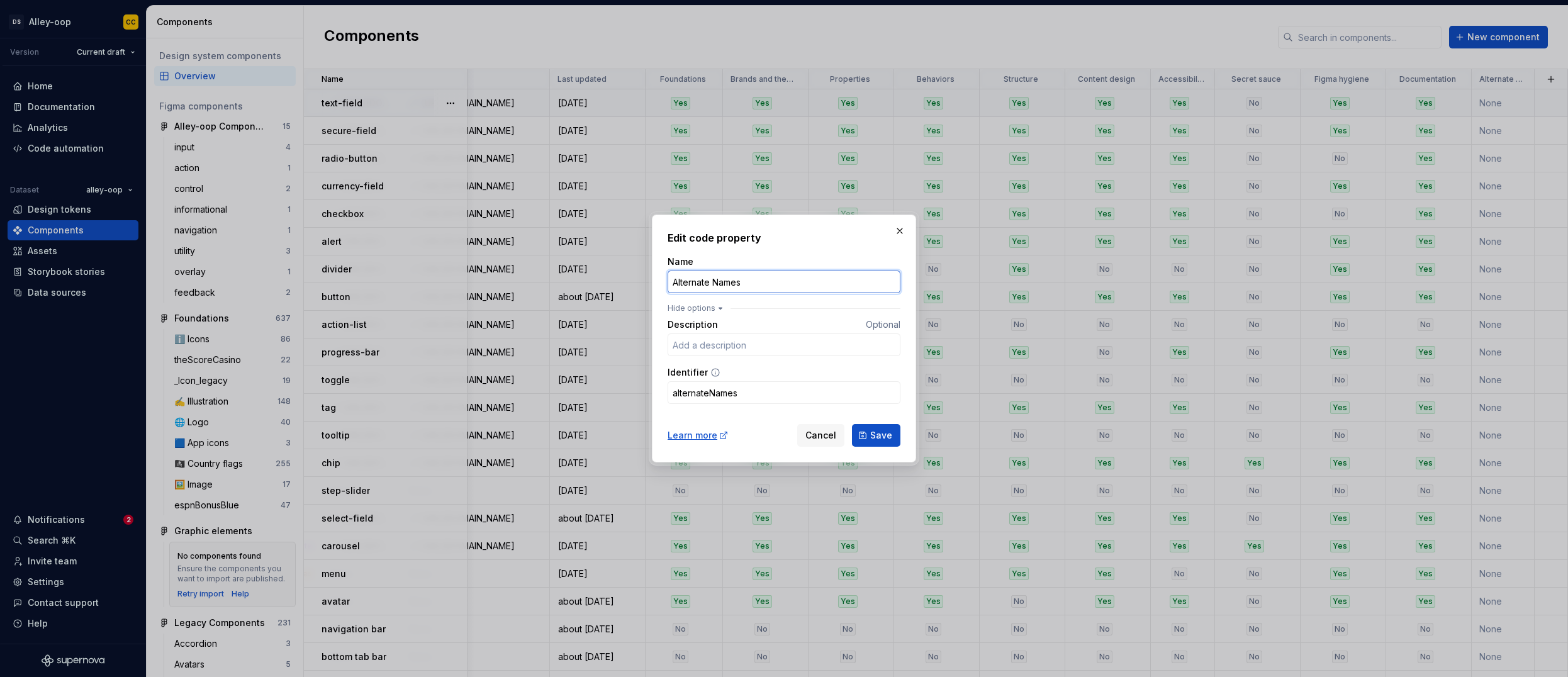
click at [716, 290] on input "Alternate Names" at bounding box center [784, 281] width 232 height 23
click at [716, 232] on button "button" at bounding box center [899, 231] width 18 height 18
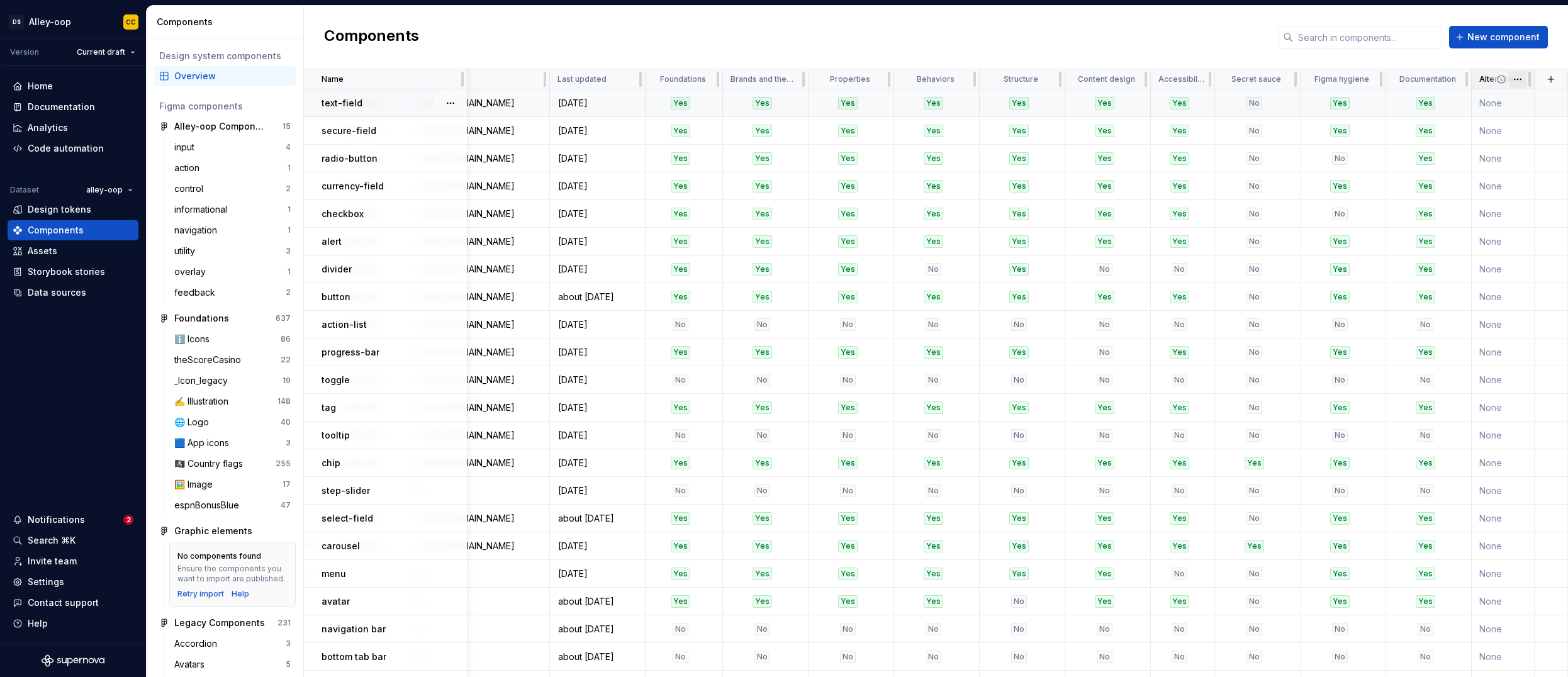
click at [716, 80] on html "[PERSON_NAME]-oop CC Version Current draft Home Documentation Analytics Code au…" at bounding box center [784, 338] width 1568 height 677
click at [716, 208] on div "Delete property" at bounding box center [1511, 216] width 107 height 20
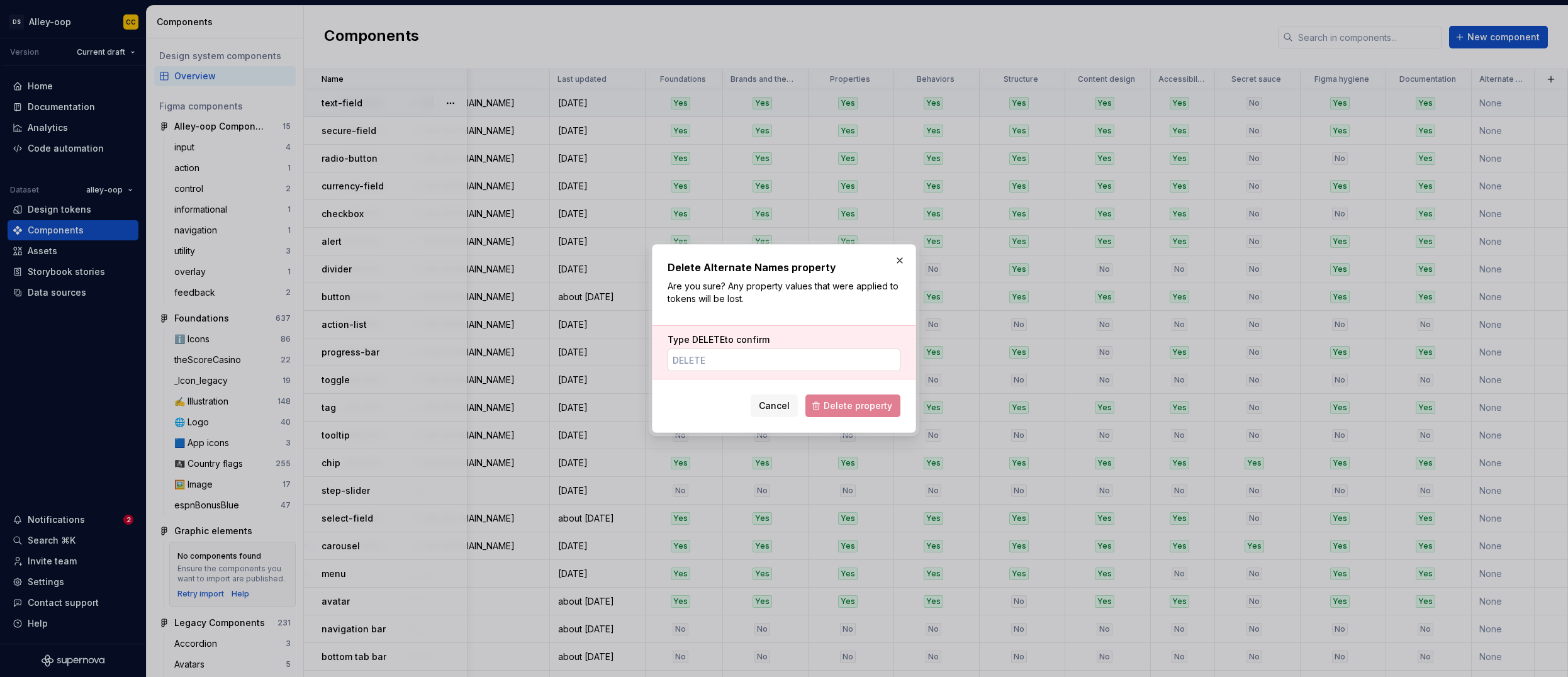
click at [716, 361] on input "Type DELETE to confirm" at bounding box center [784, 360] width 232 height 23
type input "DELETE"
click at [716, 415] on button "Delete property" at bounding box center [852, 405] width 95 height 23
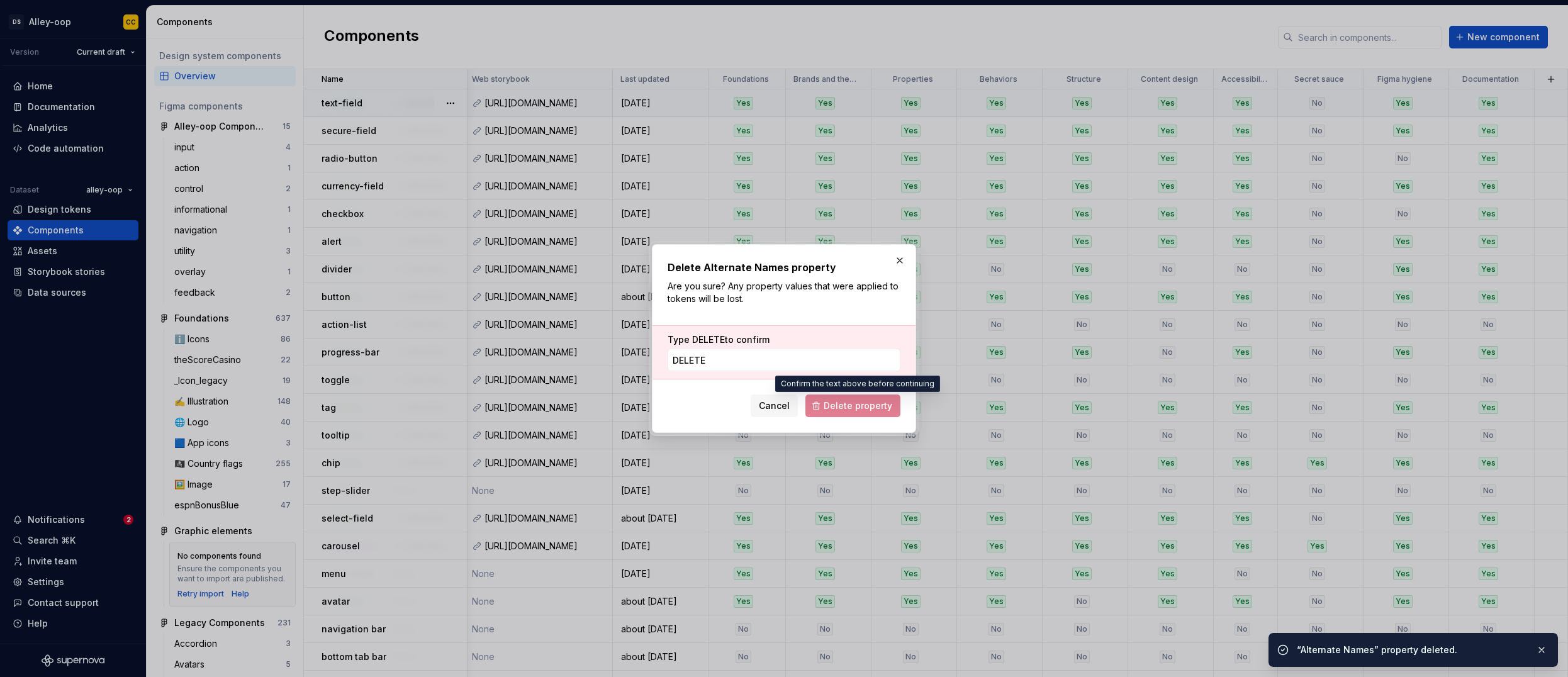
scroll to position [0, 743]
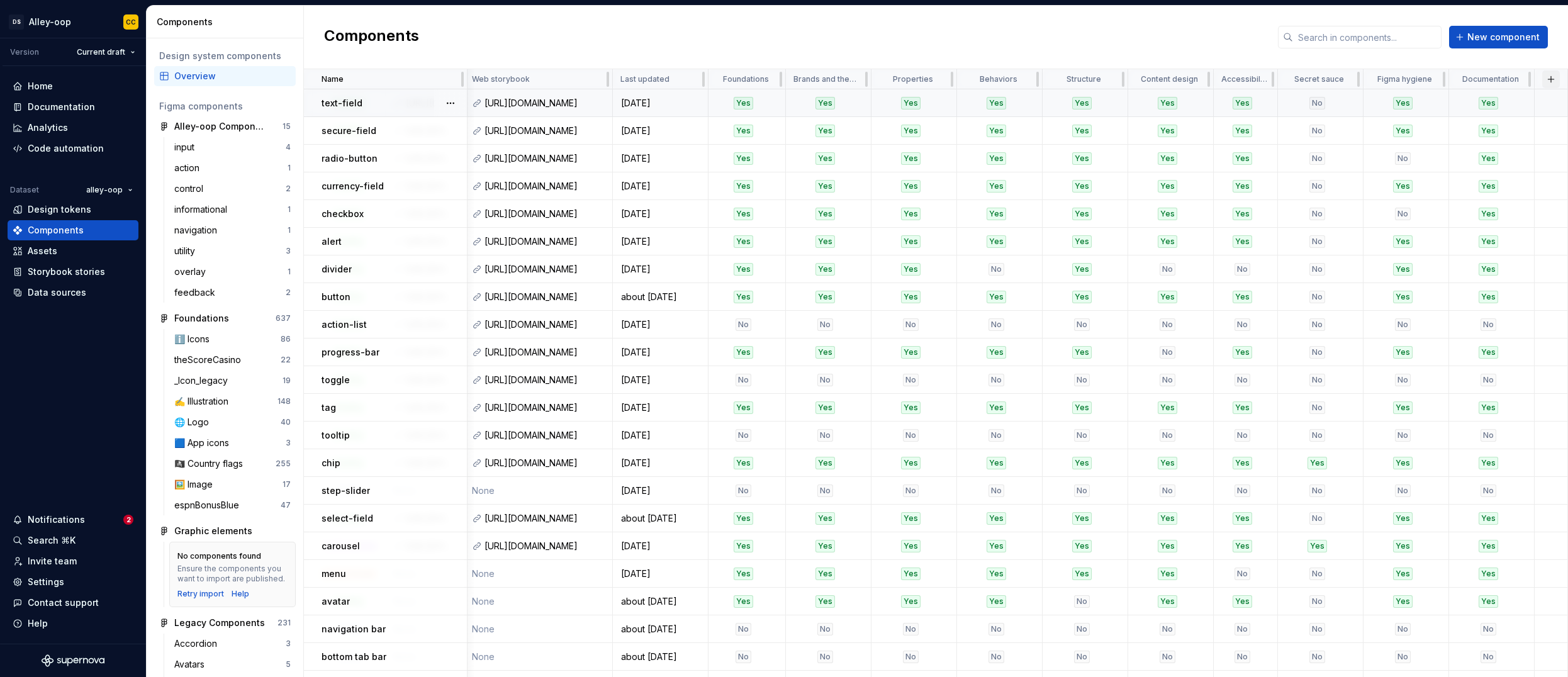
click at [716, 79] on button "button" at bounding box center [1550, 79] width 18 height 18
click at [716, 99] on div "New custom property" at bounding box center [1472, 104] width 94 height 13
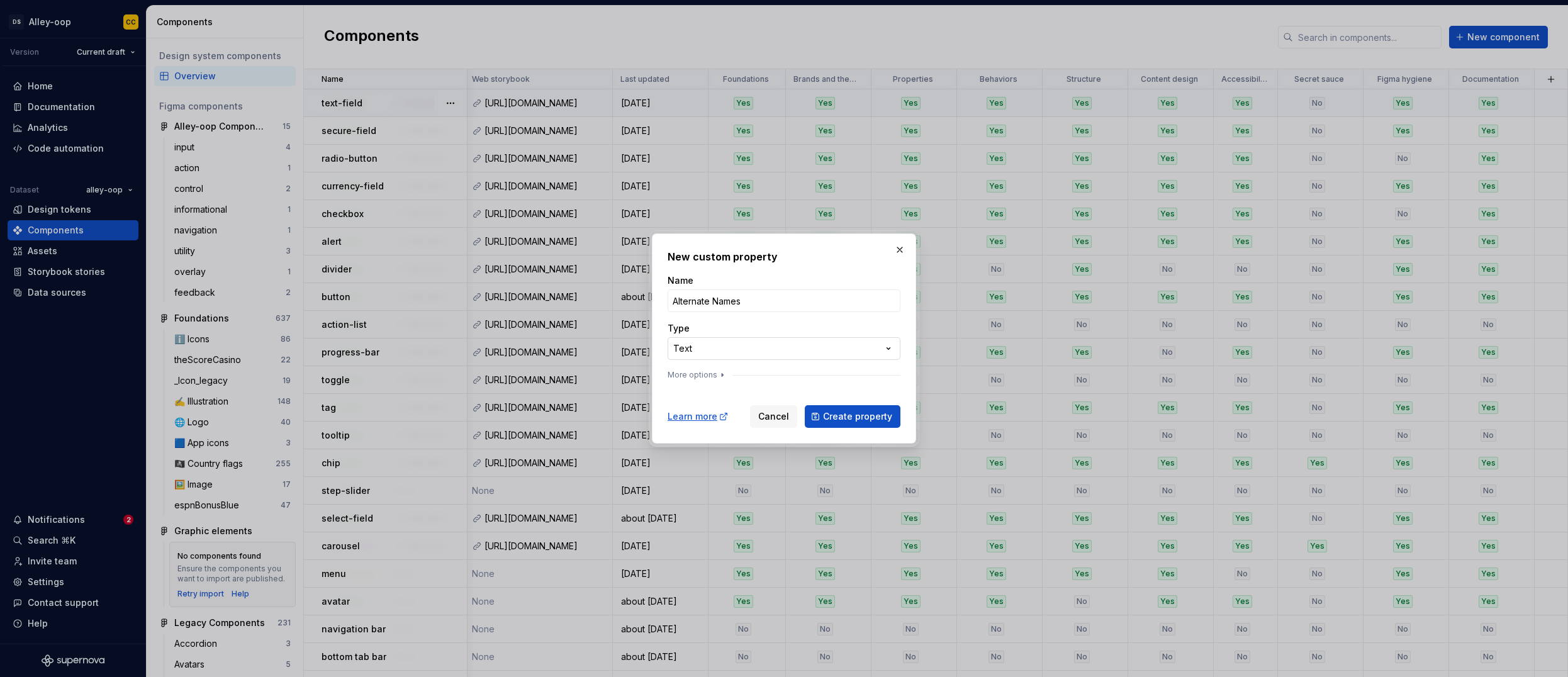
type input "Alternate Names"
click at [716, 337] on div "**********" at bounding box center [784, 338] width 1568 height 677
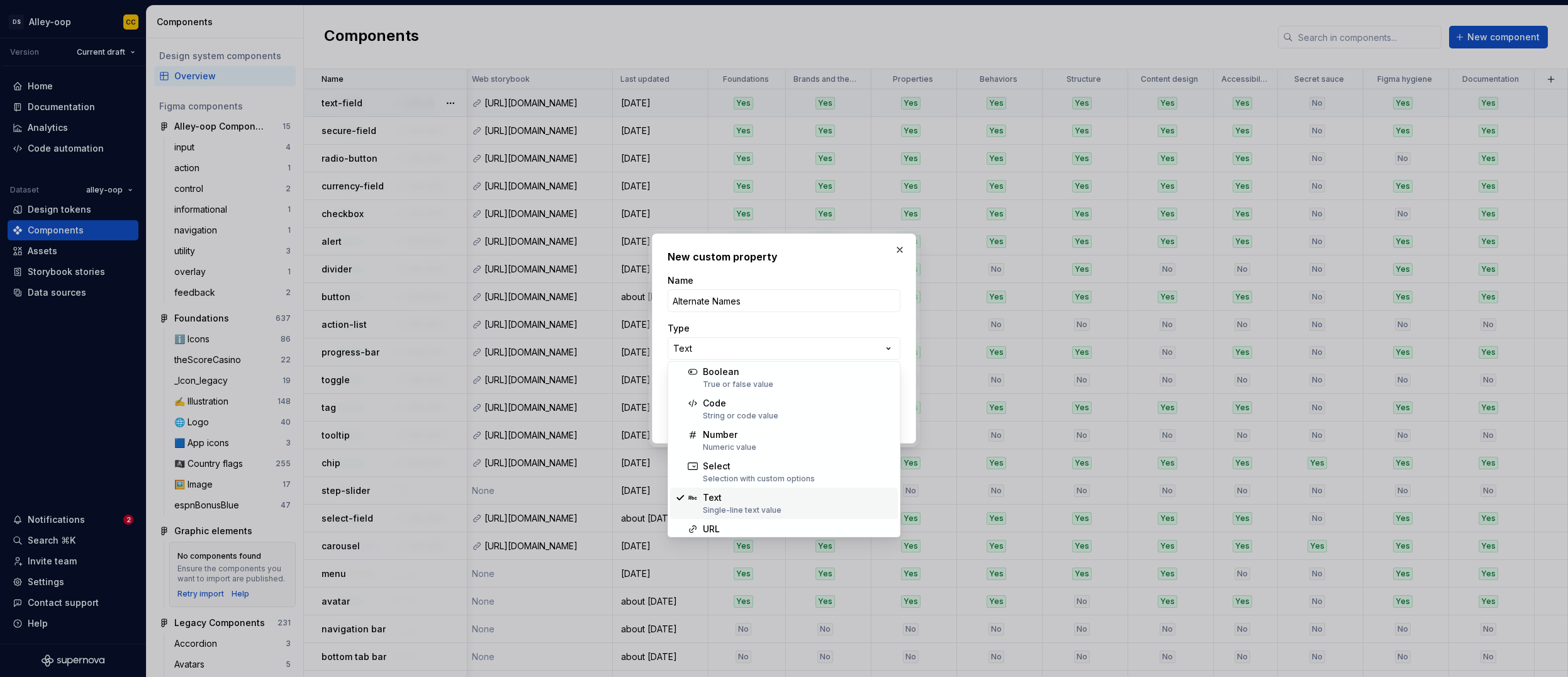
scroll to position [3, 0]
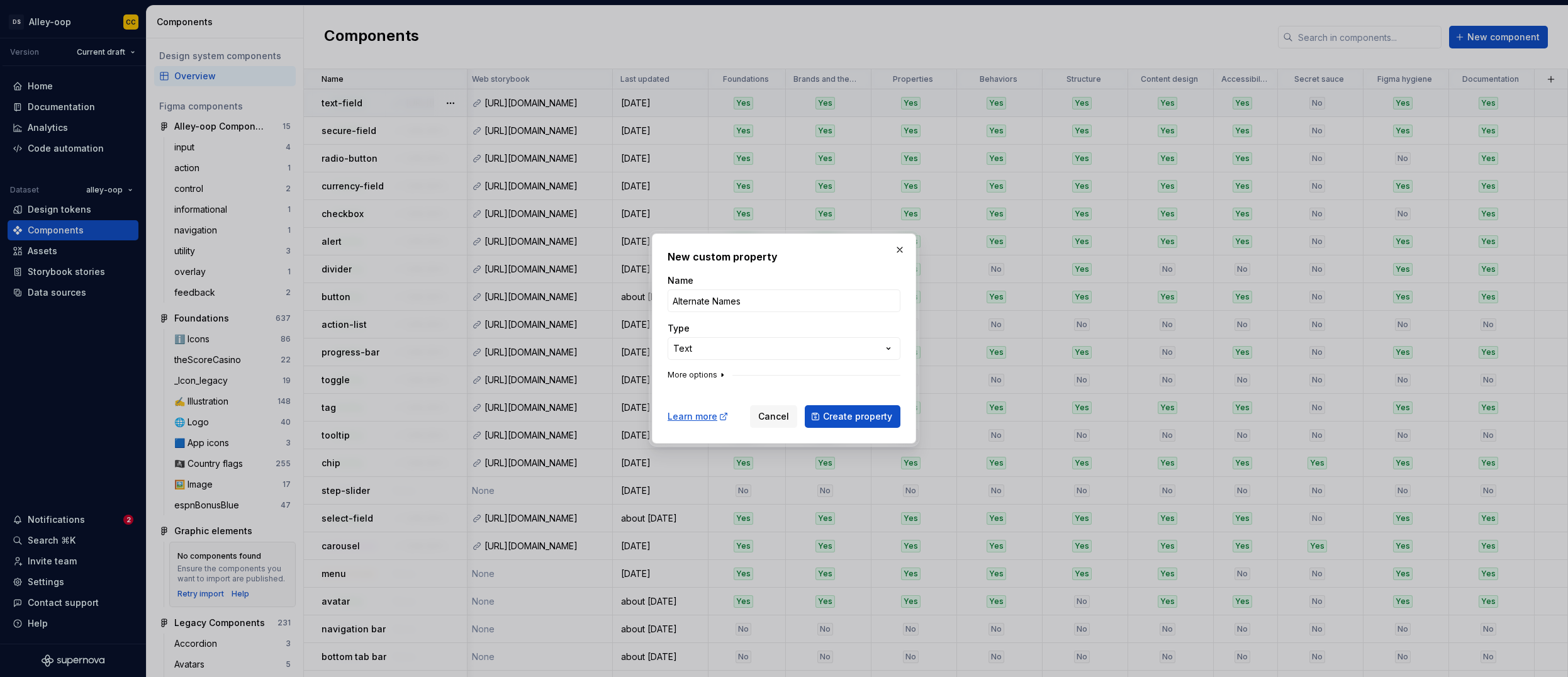
click at [712, 371] on button "More options" at bounding box center [697, 375] width 60 height 10
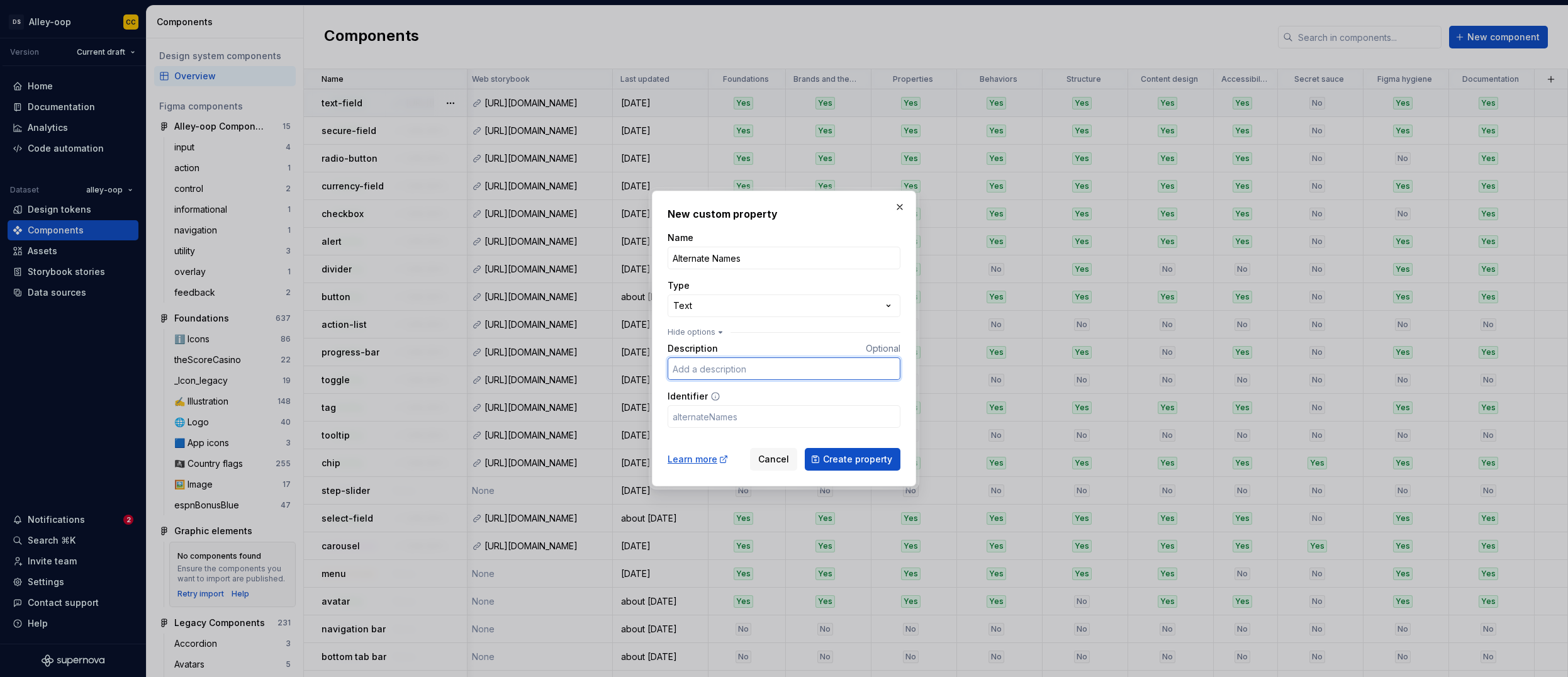
click at [716, 374] on input "Description" at bounding box center [784, 368] width 232 height 23
type input "Comma separated list of other names this component might match"
click at [716, 450] on button "Create property" at bounding box center [853, 459] width 96 height 23
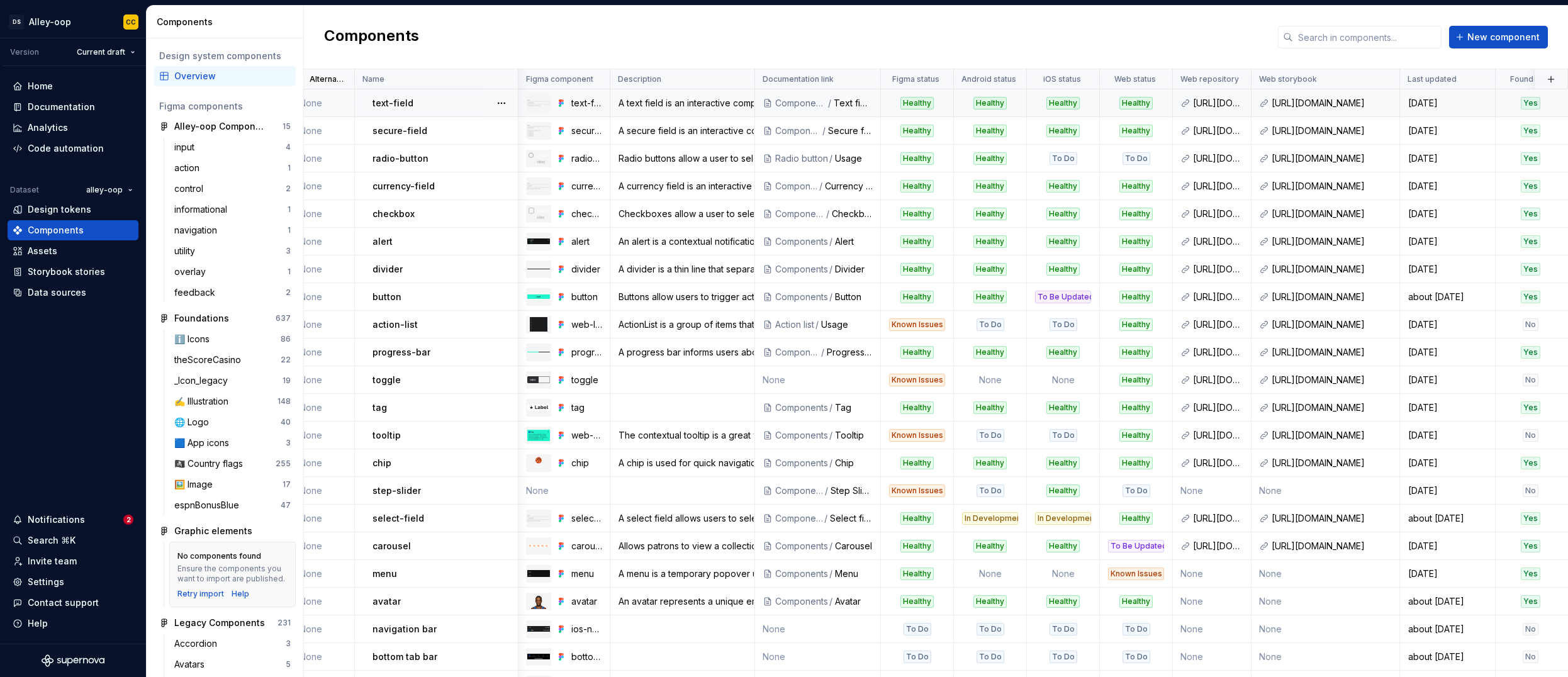
scroll to position [0, 0]
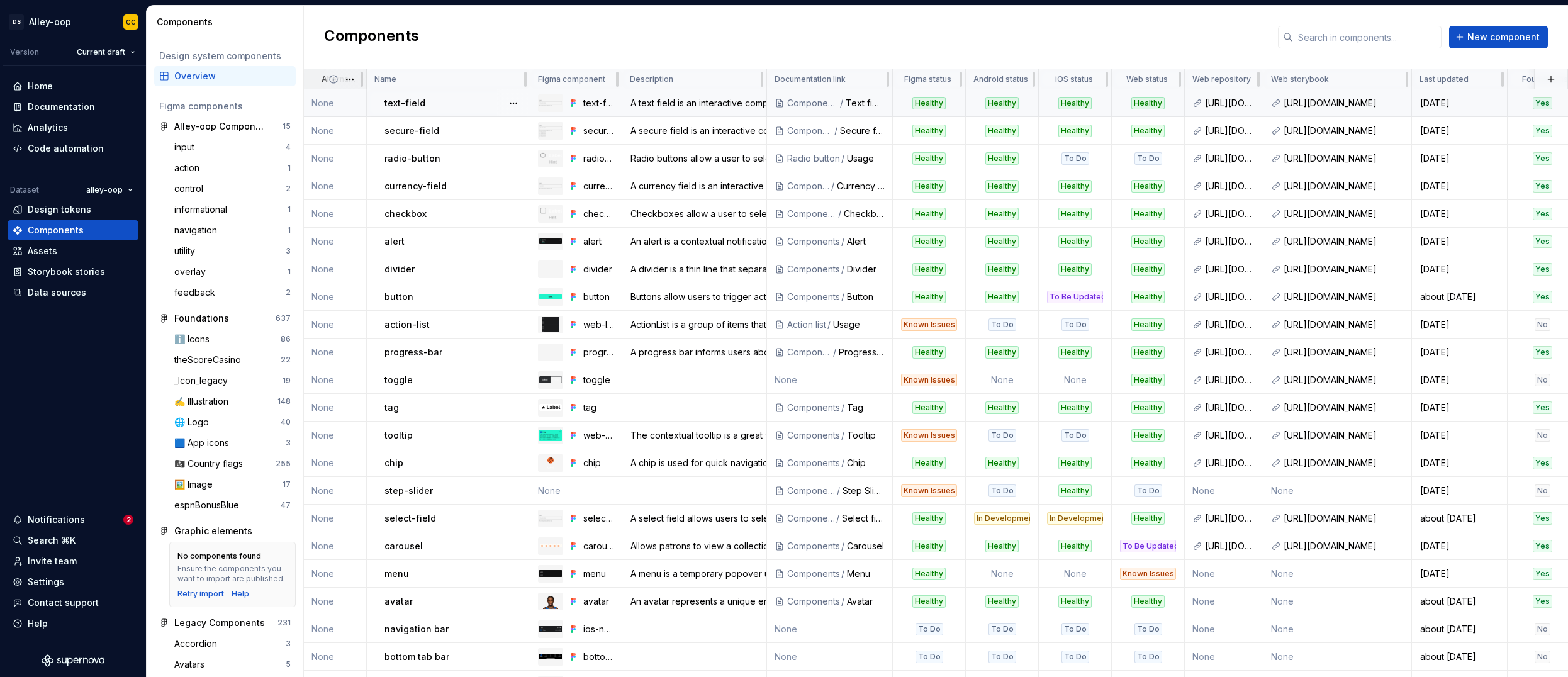
click at [312, 81] on div "Alternate Names" at bounding box center [335, 79] width 63 height 20
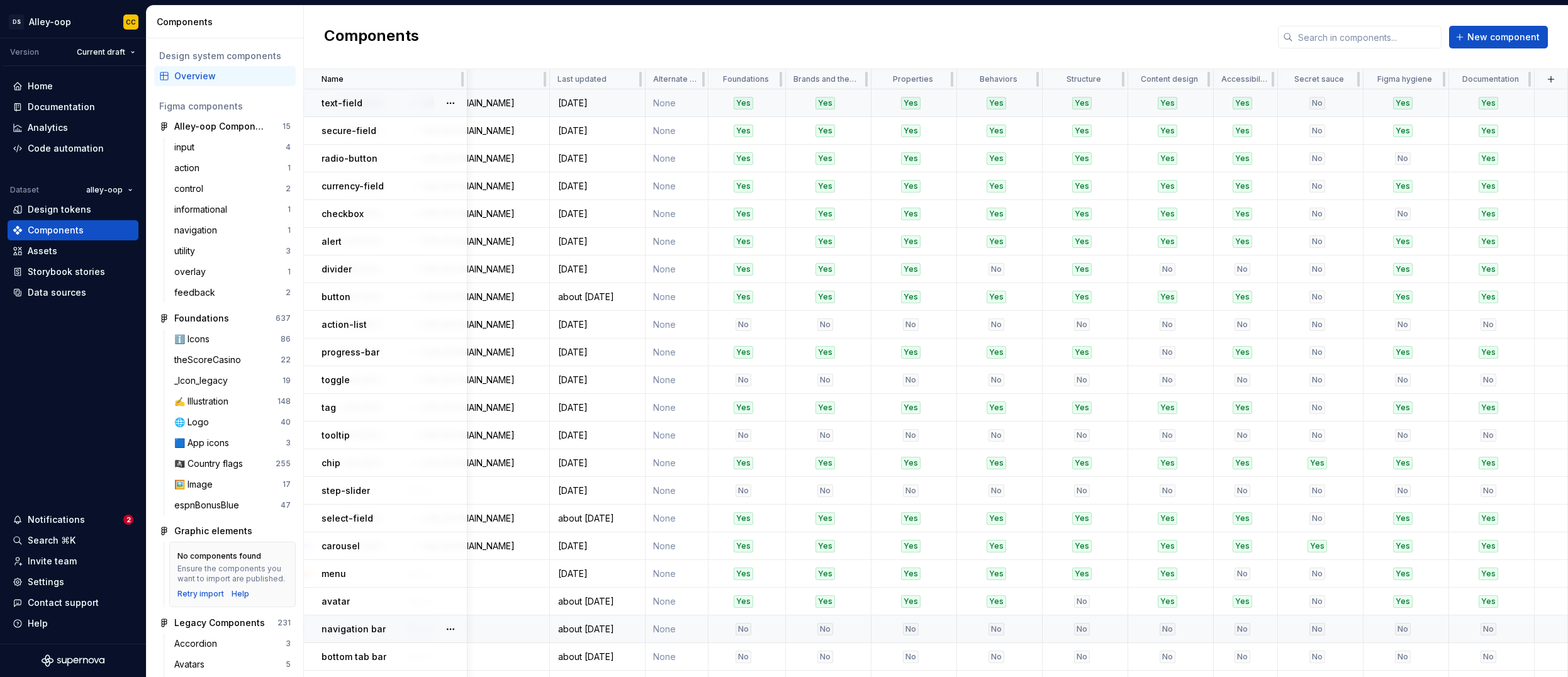
scroll to position [0, 806]
drag, startPoint x: 1348, startPoint y: 623, endPoint x: 1359, endPoint y: 621, distance: 11.2
click at [716, 621] on tr "navigation bar ios-navigation-bar-iphonex None To Do To Do To Do To Do None Non…" at bounding box center [536, 629] width 2063 height 28
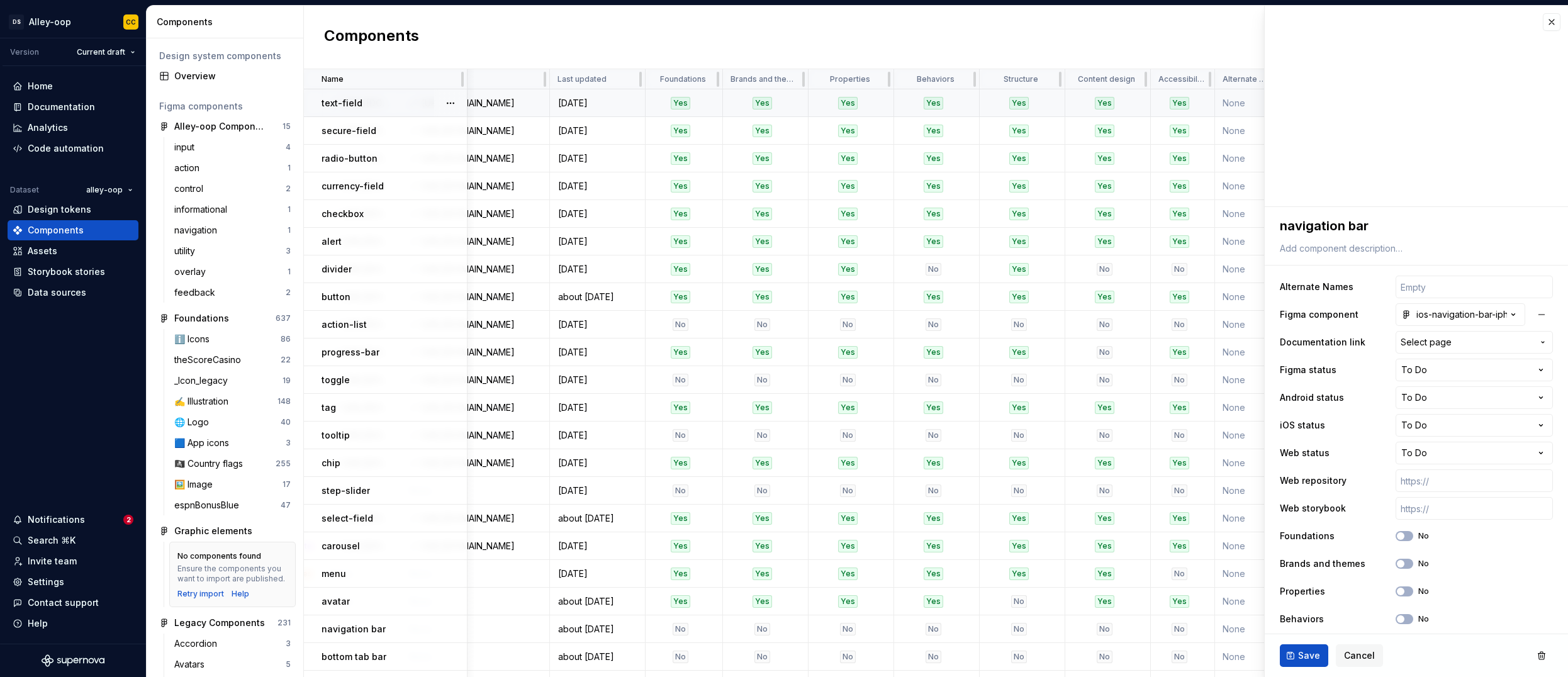
type textarea "*"
